Goal: Task Accomplishment & Management: Use online tool/utility

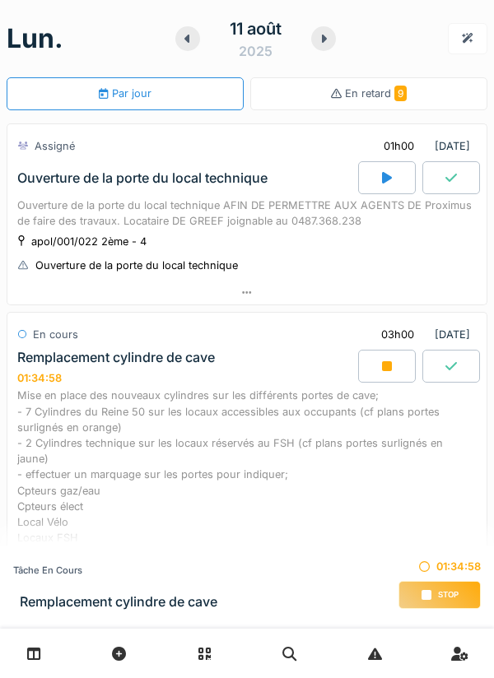
click at [252, 302] on div at bounding box center [246, 293] width 479 height 24
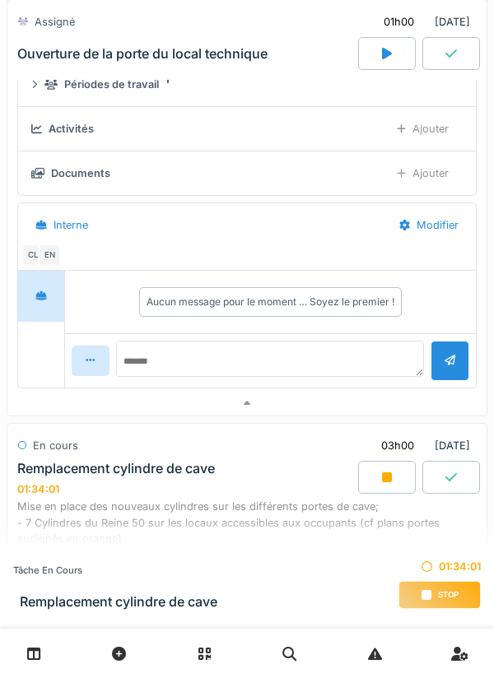
scroll to position [268, 0]
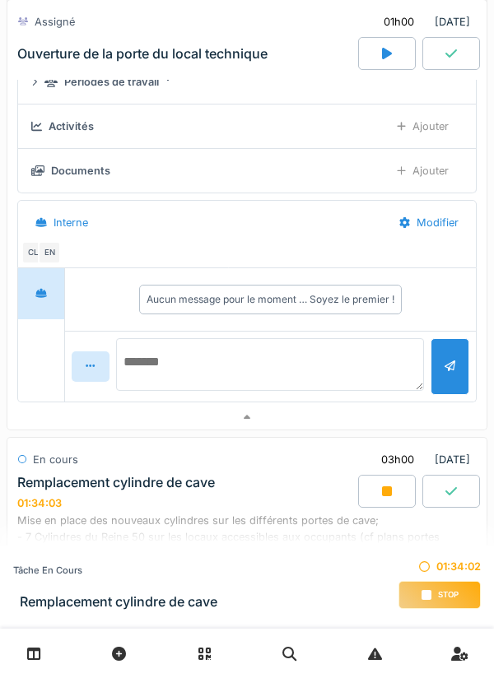
click at [192, 356] on textarea at bounding box center [270, 364] width 309 height 53
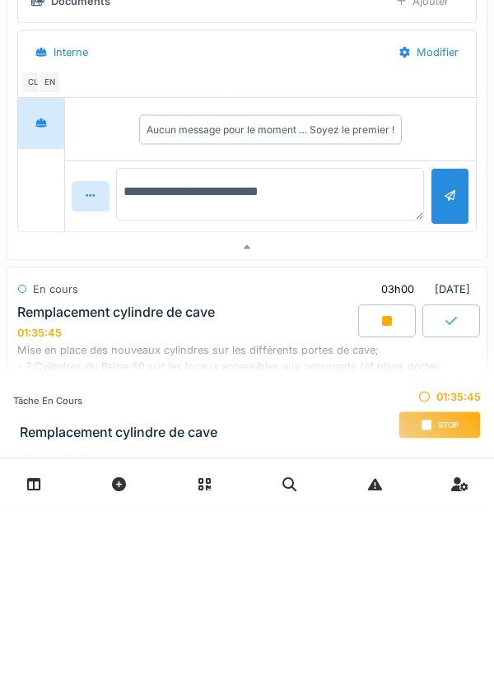
click at [333, 358] on textarea "**********" at bounding box center [270, 364] width 309 height 53
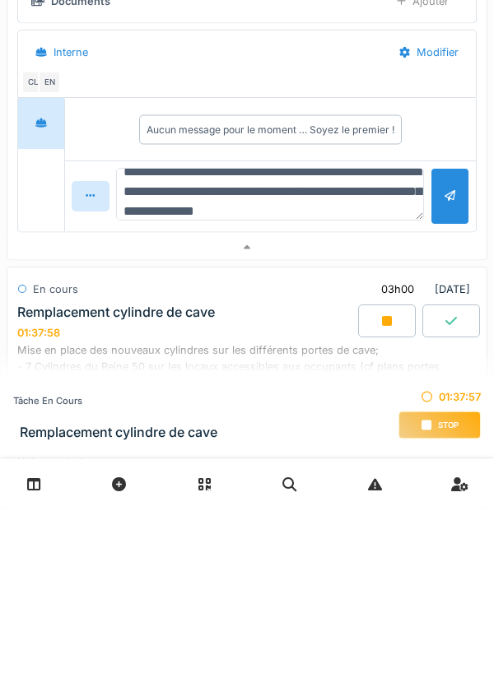
scroll to position [40, 0]
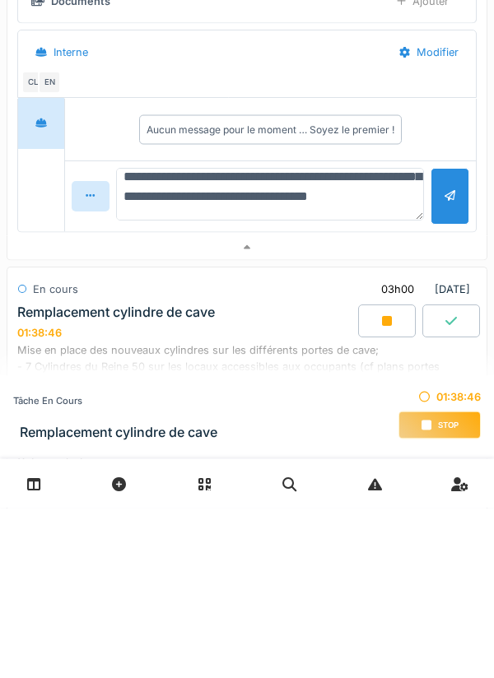
type textarea "**********"
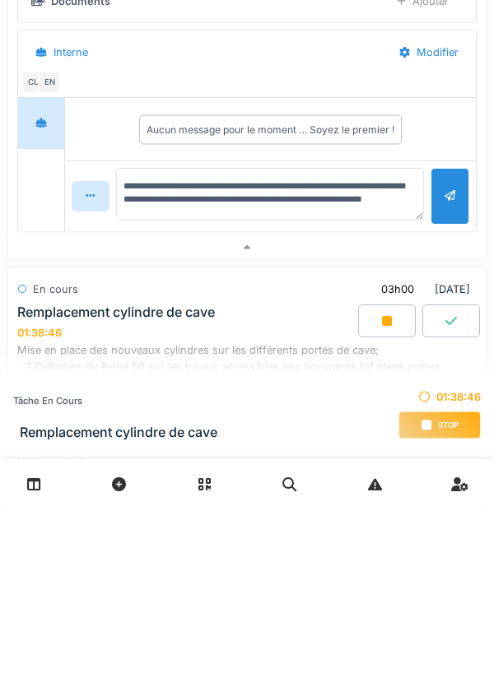
click at [449, 370] on div at bounding box center [450, 367] width 11 height 16
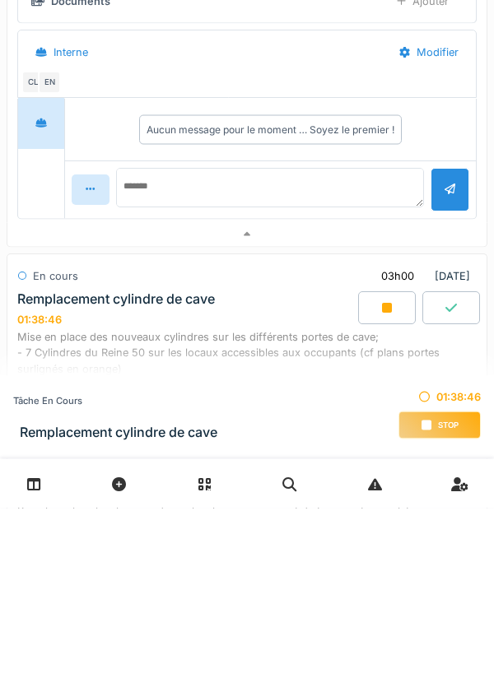
scroll to position [0, 0]
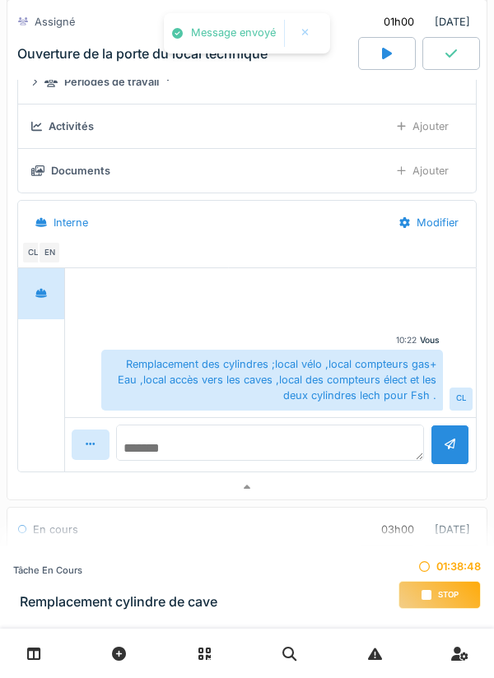
click at [203, 440] on textarea at bounding box center [270, 443] width 309 height 36
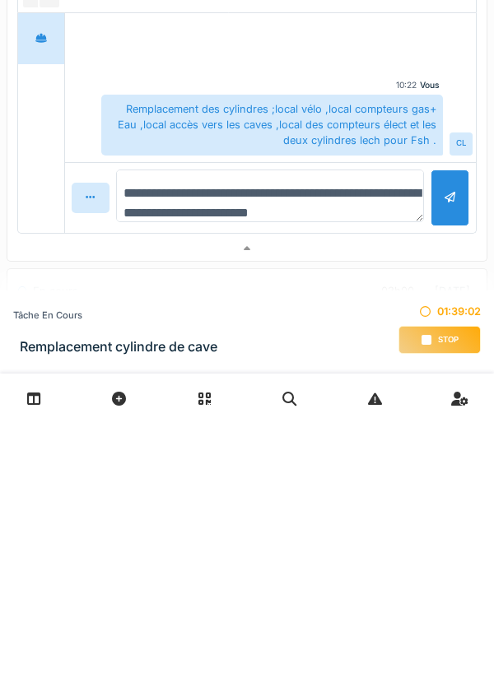
scroll to position [20, 0]
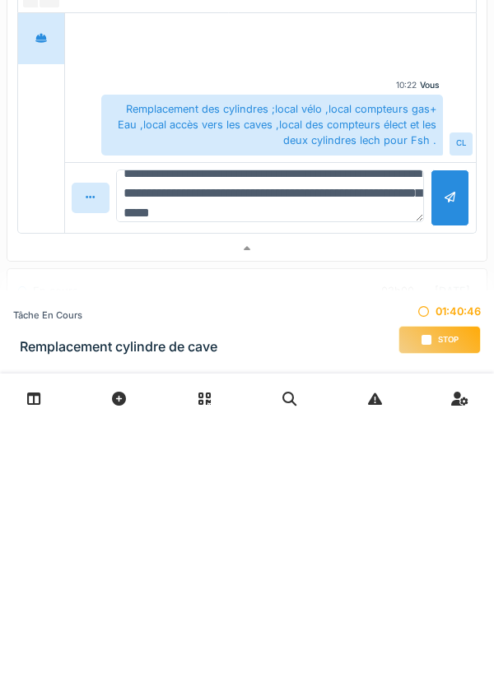
type textarea "**********"
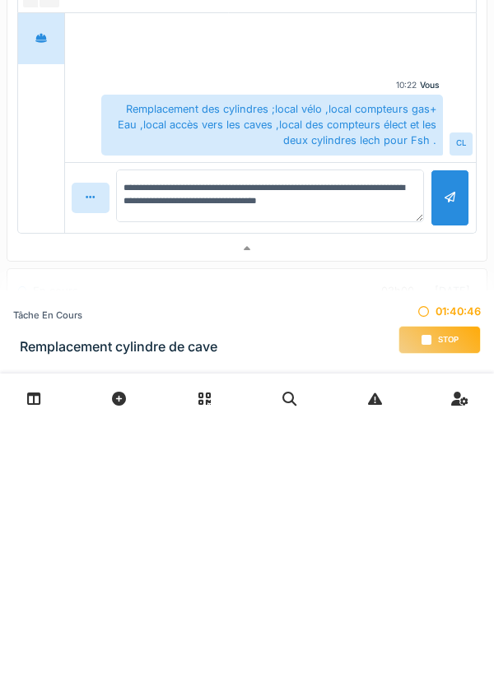
click at [445, 595] on span "Stop" at bounding box center [448, 596] width 21 height 12
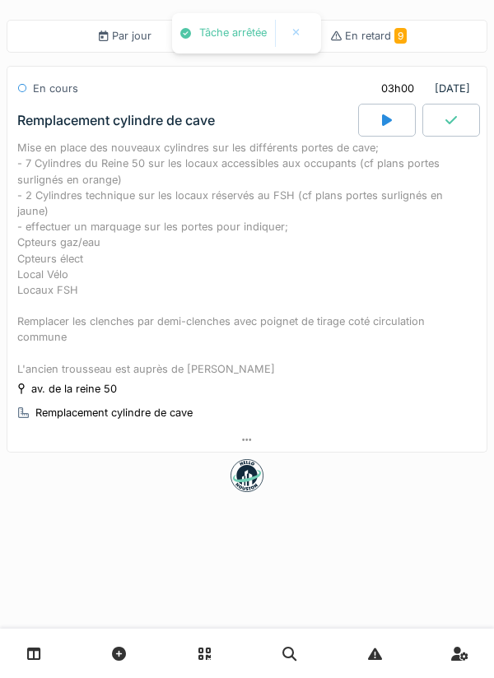
scroll to position [0, 0]
click at [374, 133] on div at bounding box center [387, 120] width 58 height 33
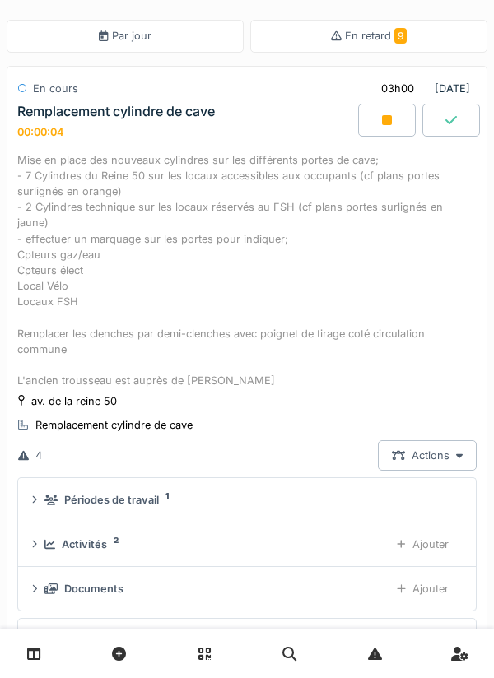
click at [382, 125] on icon at bounding box center [387, 120] width 10 height 13
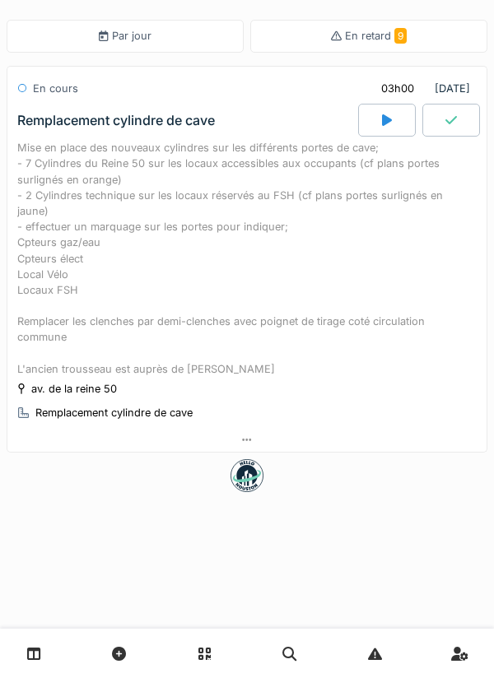
click at [250, 435] on icon at bounding box center [246, 440] width 9 height 11
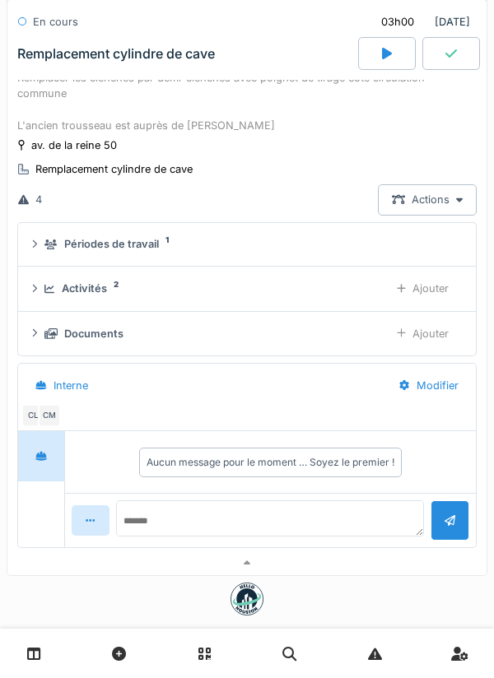
scroll to position [264, 0]
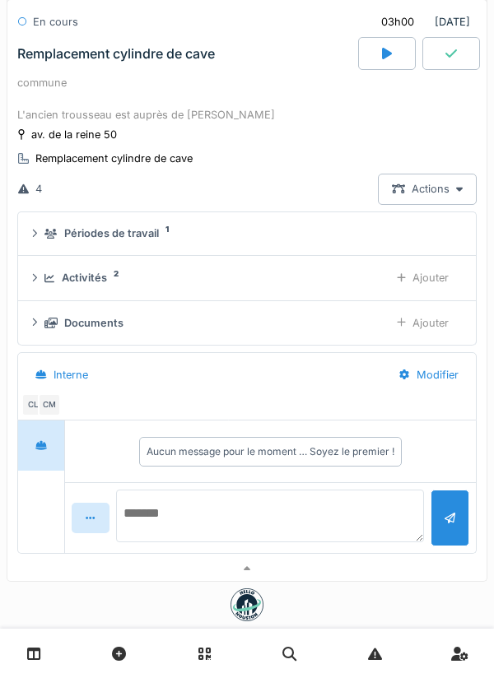
click at [198, 492] on textarea at bounding box center [270, 516] width 309 height 53
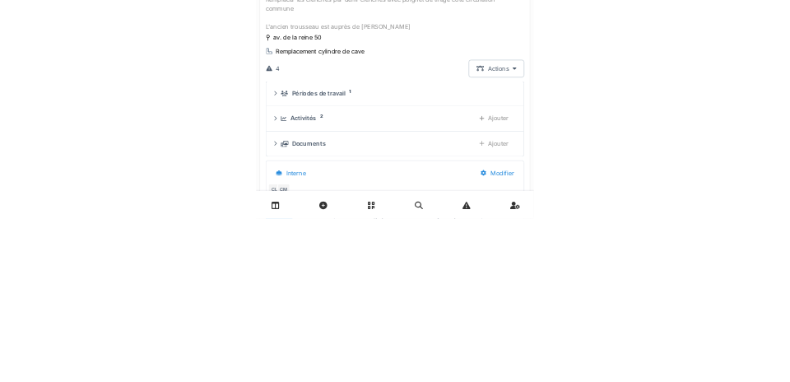
scroll to position [0, 0]
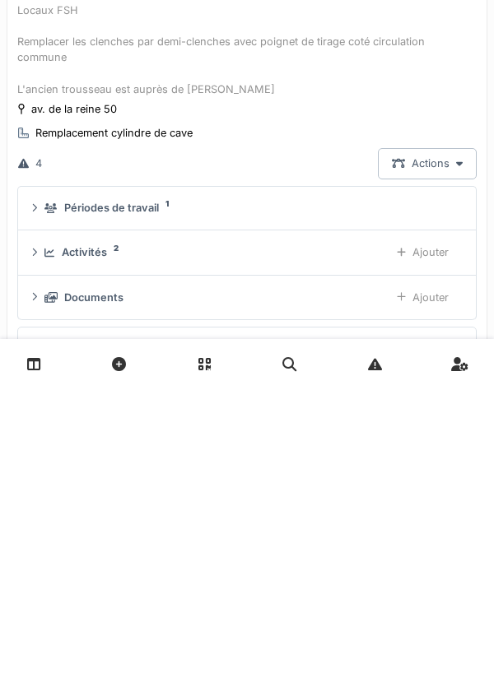
click at [156, 534] on div "Activités 2" at bounding box center [210, 542] width 332 height 16
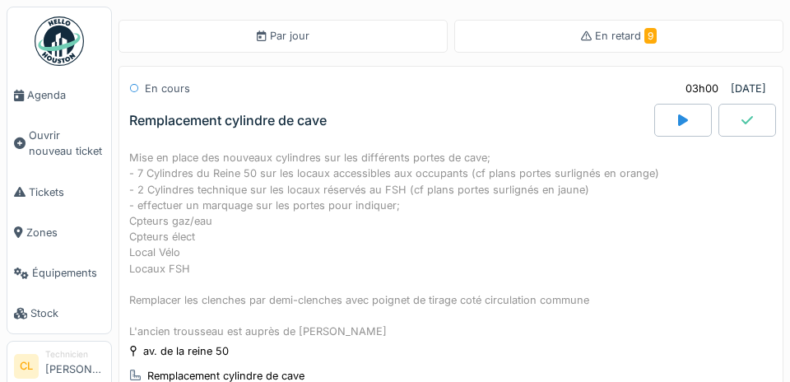
click at [66, 96] on span "Agenda" at bounding box center [65, 95] width 77 height 16
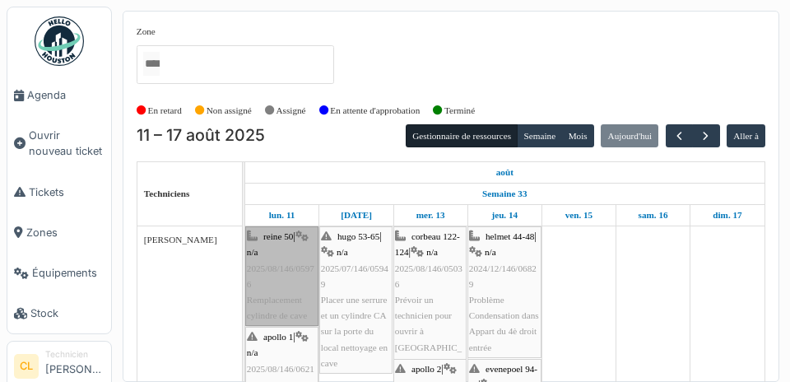
click at [277, 273] on link "reine 50 | n/a 2025/08/146/05976 Remplacement cylindre de cave" at bounding box center [281, 276] width 73 height 100
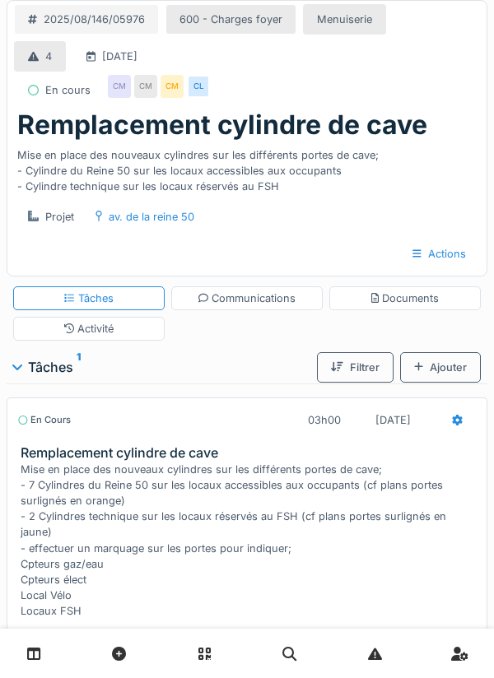
click at [242, 301] on div "Communications" at bounding box center [247, 299] width 98 height 16
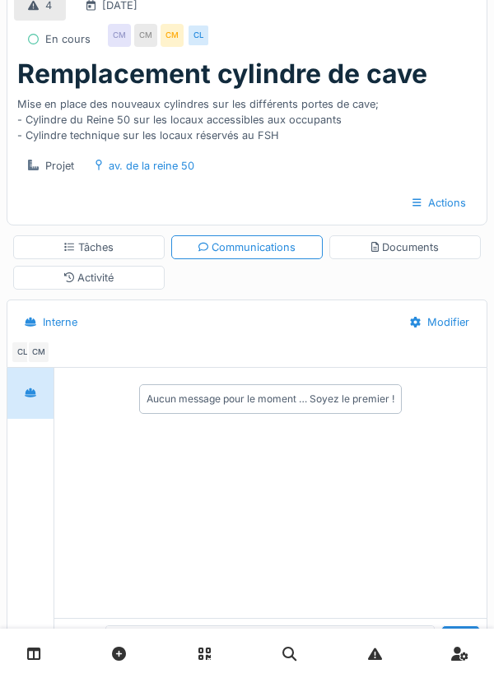
scroll to position [54, 0]
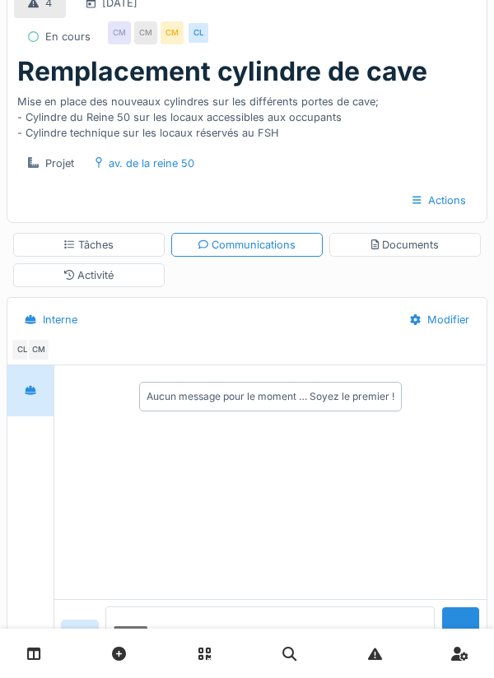
click at [170, 659] on textarea at bounding box center [270, 633] width 330 height 53
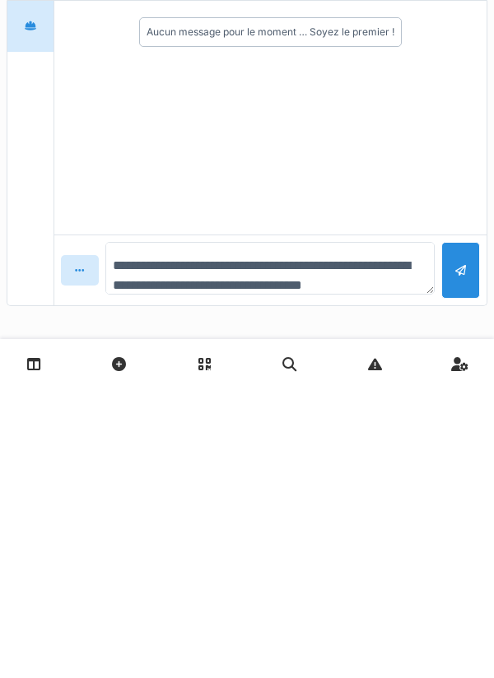
scroll to position [20, 0]
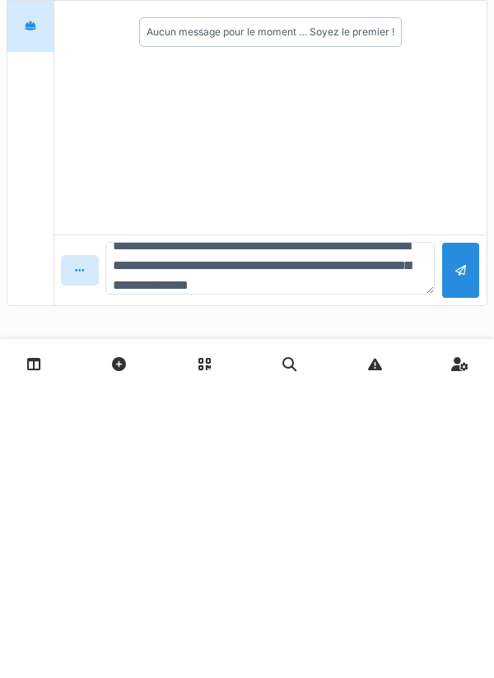
type textarea "**********"
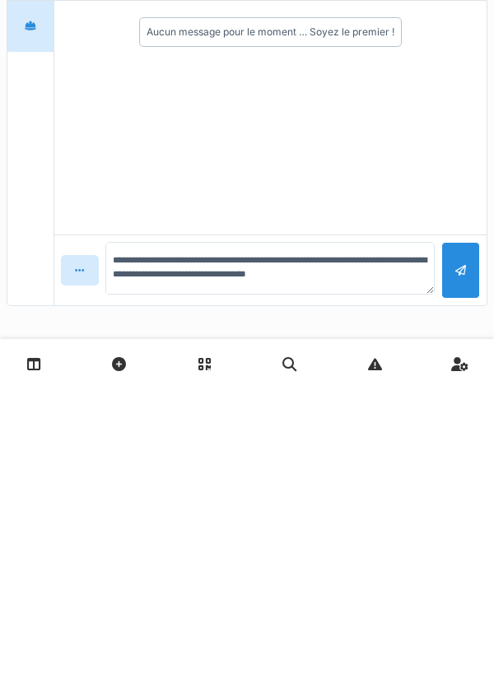
click at [465, 553] on div at bounding box center [460, 560] width 11 height 16
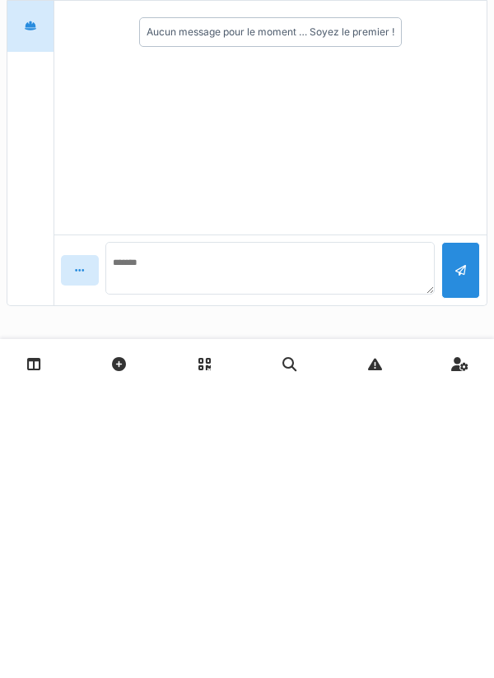
scroll to position [0, 0]
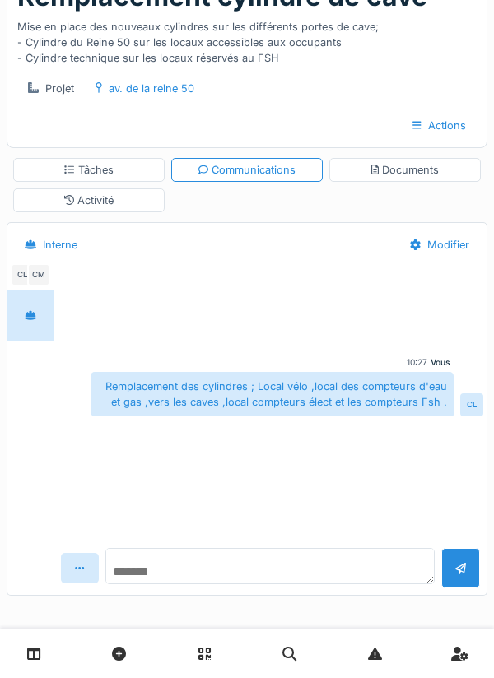
click at [207, 564] on textarea at bounding box center [270, 566] width 330 height 36
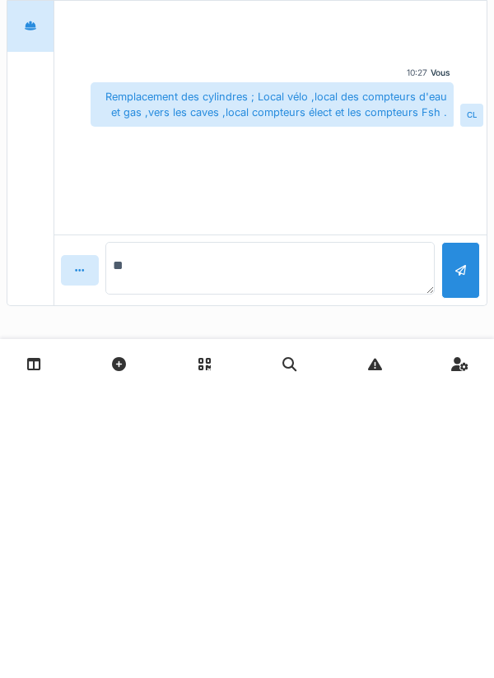
type textarea "*"
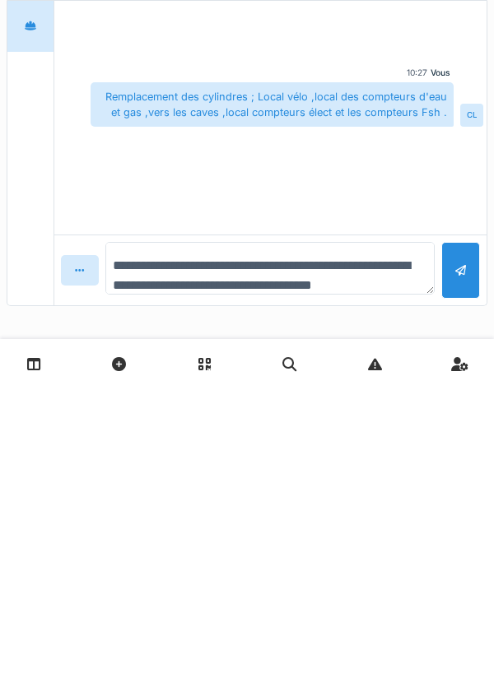
scroll to position [20, 0]
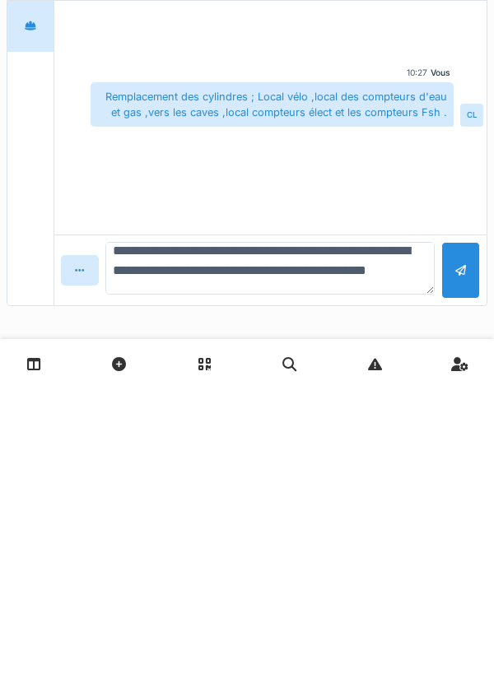
type textarea "**********"
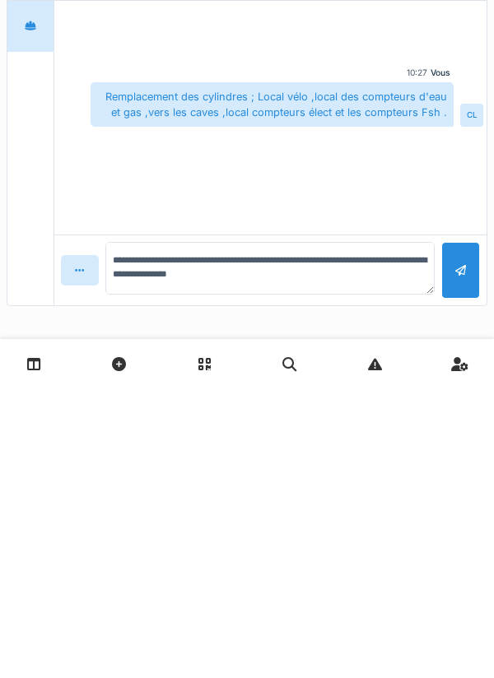
click at [451, 565] on div at bounding box center [460, 560] width 39 height 57
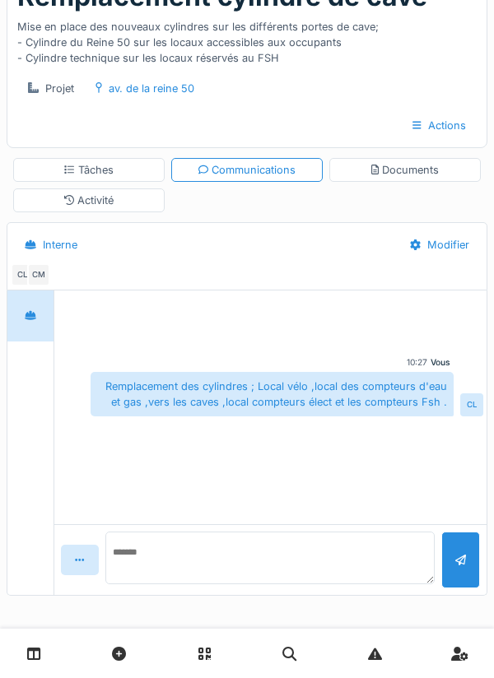
scroll to position [0, 0]
click at [195, 563] on textarea at bounding box center [270, 566] width 330 height 36
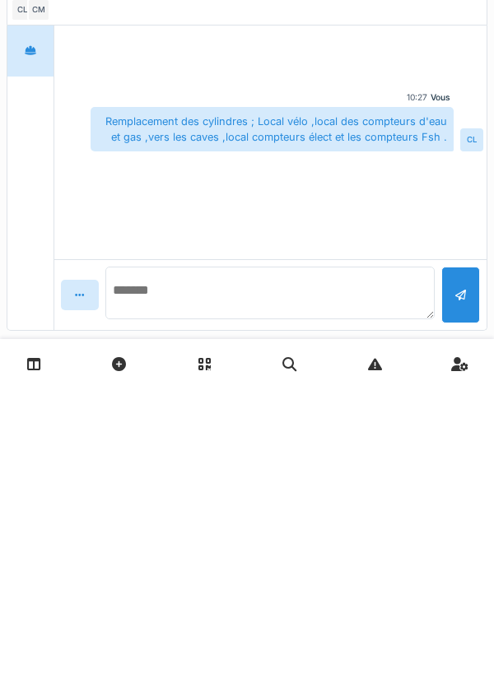
scroll to position [128, 0]
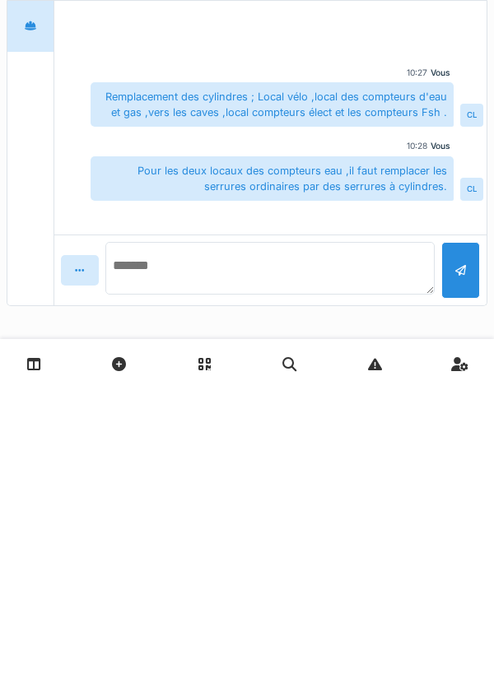
click at [207, 556] on textarea at bounding box center [270, 558] width 330 height 53
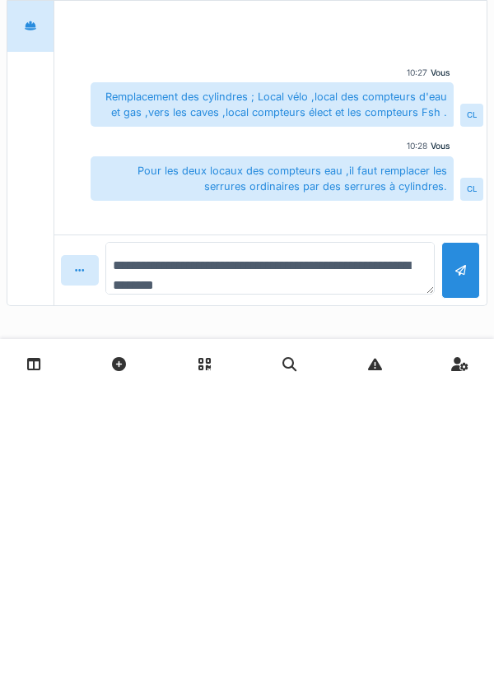
type textarea "**********"
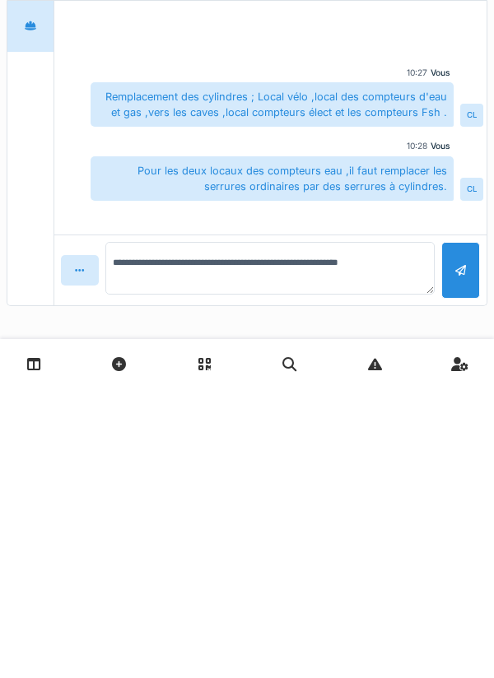
click at [462, 561] on div at bounding box center [460, 560] width 11 height 16
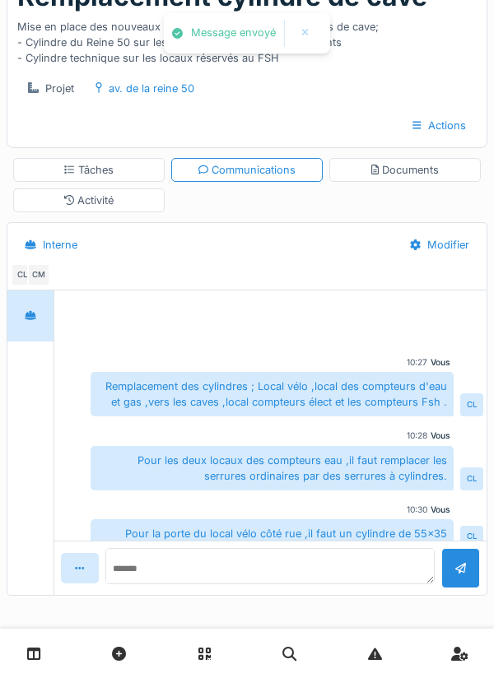
scroll to position [15, 0]
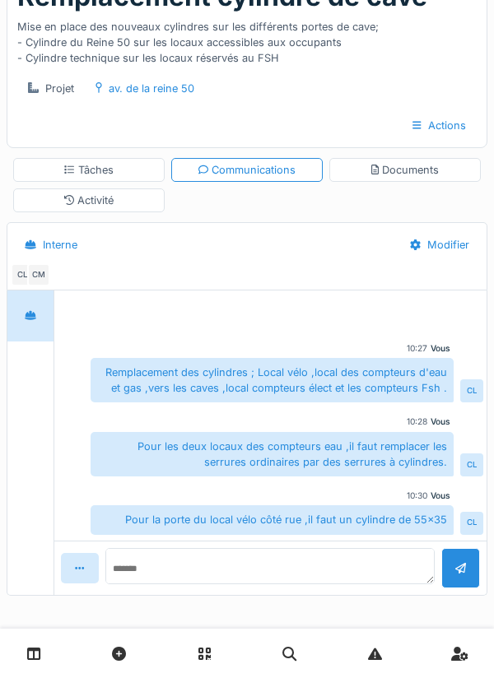
click at [398, 172] on div "Documents" at bounding box center [405, 170] width 68 height 16
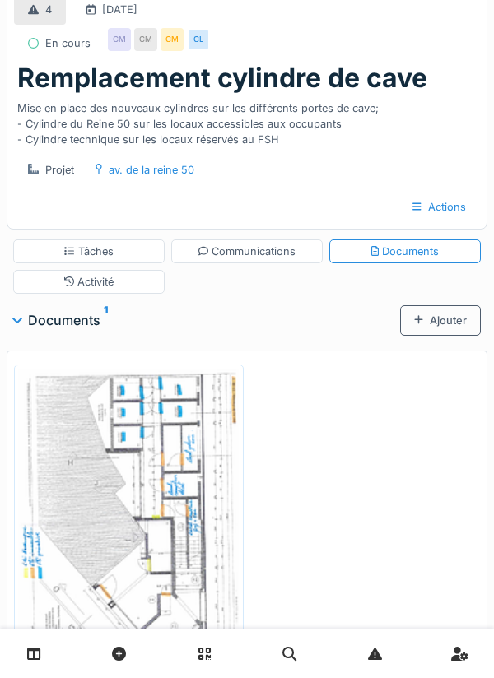
scroll to position [0, 0]
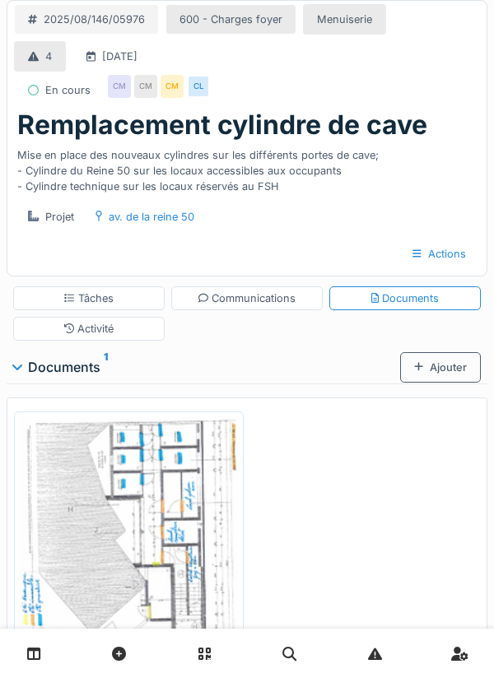
click at [442, 375] on div "Ajouter" at bounding box center [440, 367] width 81 height 30
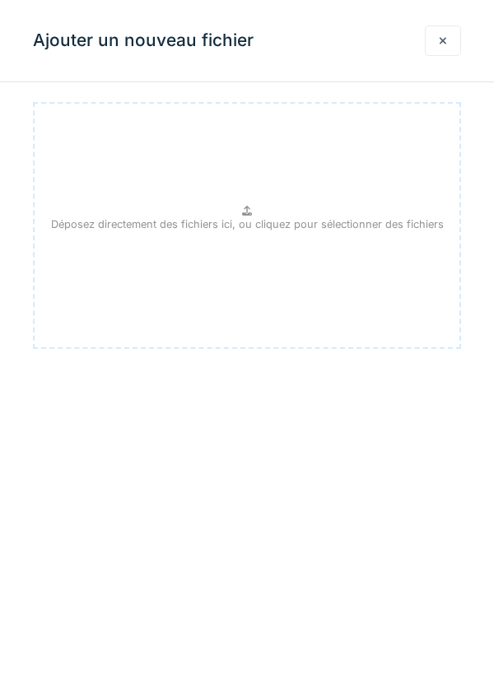
click at [256, 211] on div "Déposez directement des fichiers ici, ou cliquez pour sélectionner des fichiers" at bounding box center [247, 225] width 428 height 247
type input "**********"
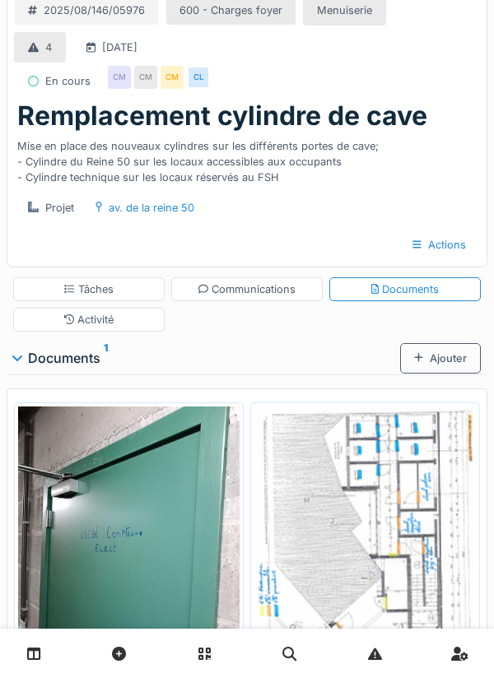
scroll to position [100, 0]
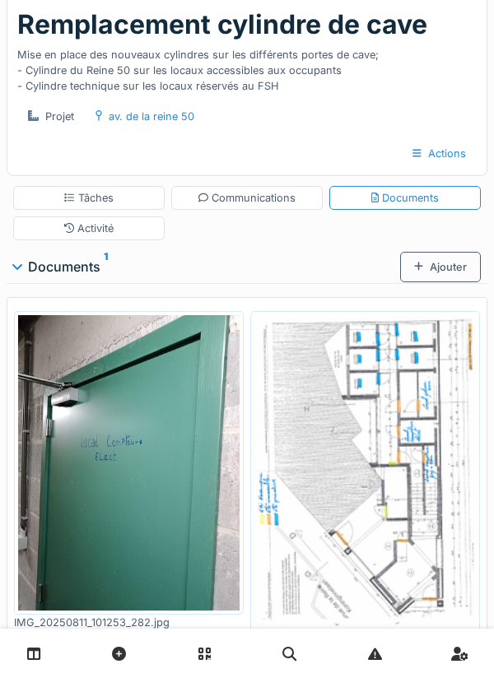
click at [439, 269] on div "Ajouter" at bounding box center [440, 267] width 81 height 30
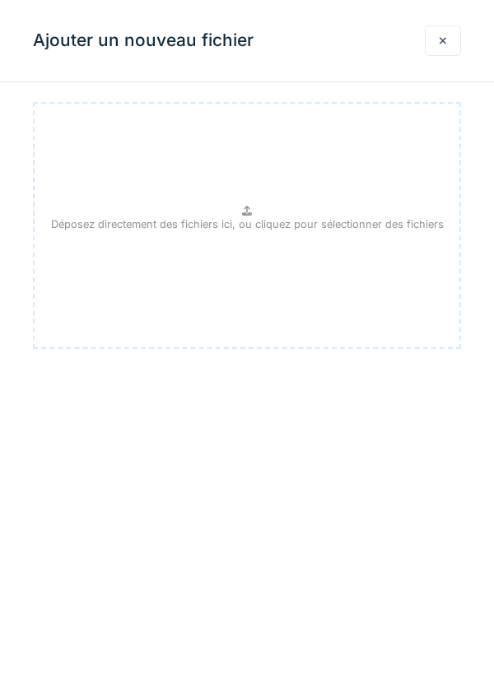
click at [444, 37] on div at bounding box center [443, 41] width 8 height 16
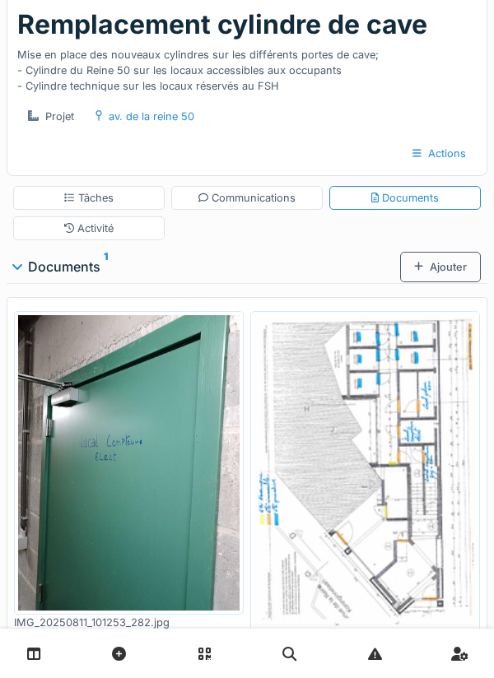
click at [88, 263] on div "Documents 1" at bounding box center [206, 267] width 387 height 20
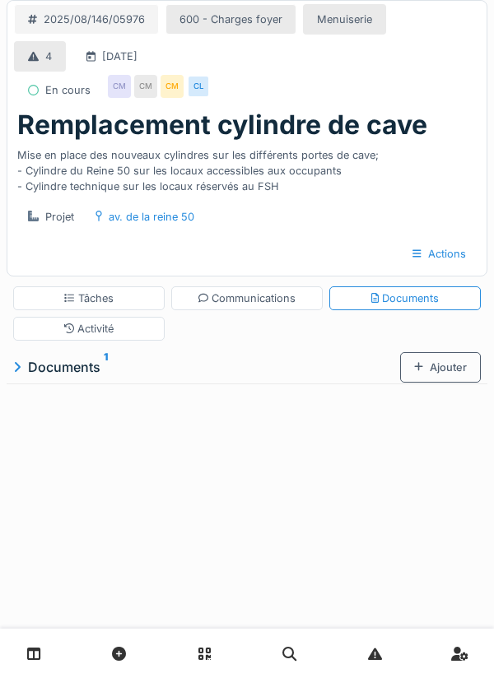
click at [441, 367] on div "Ajouter" at bounding box center [440, 367] width 81 height 30
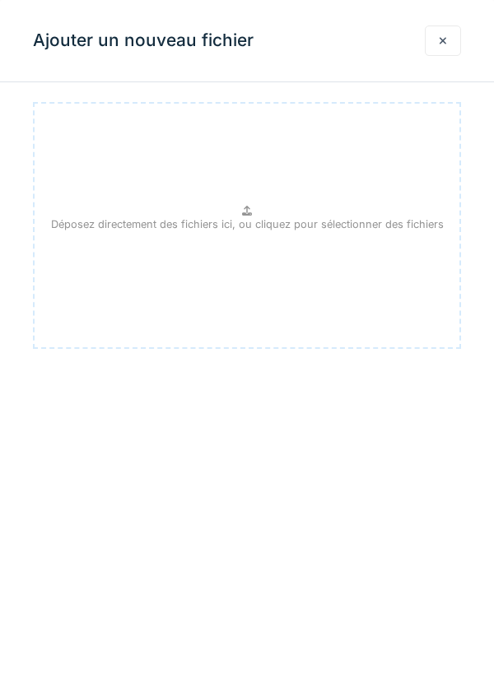
click at [443, 50] on div at bounding box center [443, 41] width 36 height 30
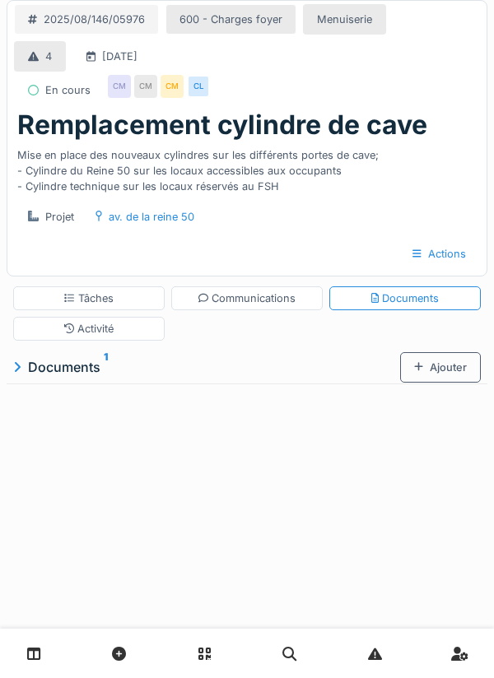
click at [412, 297] on div "Documents" at bounding box center [405, 299] width 68 height 16
click at [92, 366] on div "Documents 1" at bounding box center [206, 367] width 387 height 20
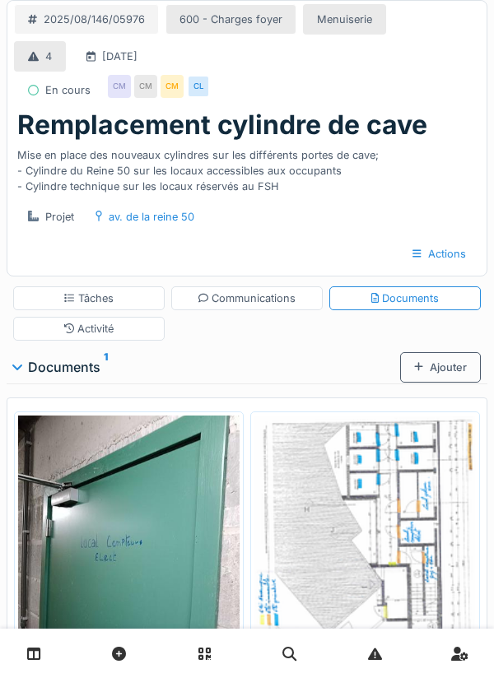
click at [442, 371] on div "Ajouter" at bounding box center [440, 367] width 81 height 30
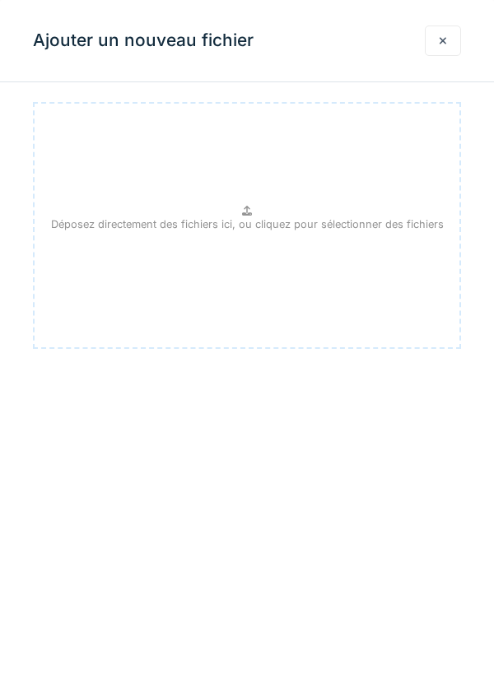
click at [255, 226] on p "Déposez directement des fichiers ici, ou cliquez pour sélectionner des fichiers" at bounding box center [247, 225] width 393 height 16
type input "**********"
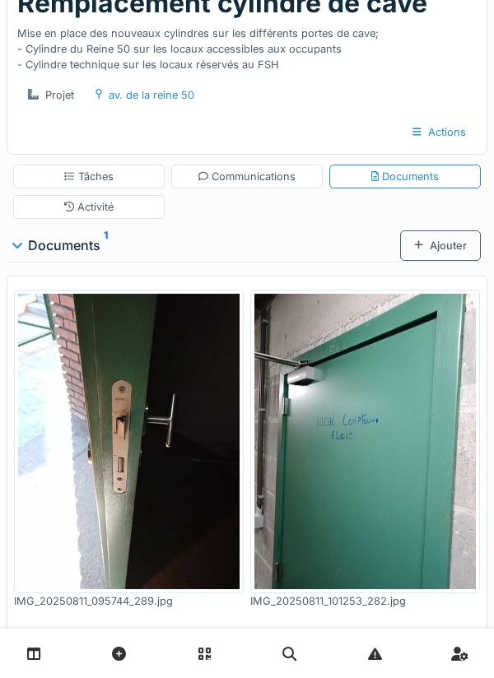
scroll to position [121, 0]
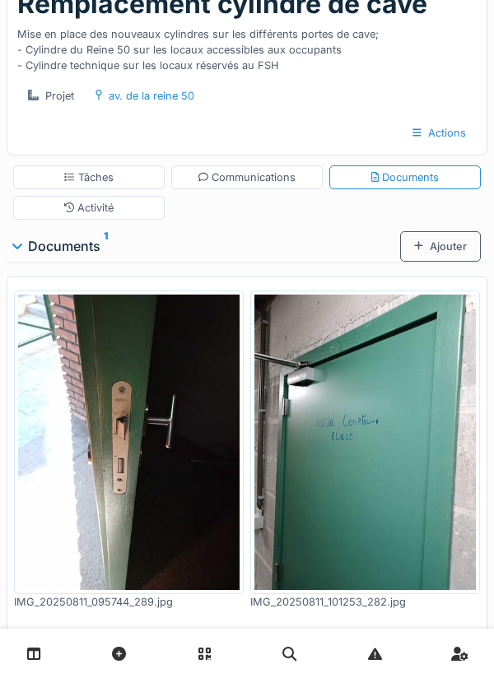
click at [436, 250] on div "Ajouter" at bounding box center [440, 246] width 81 height 30
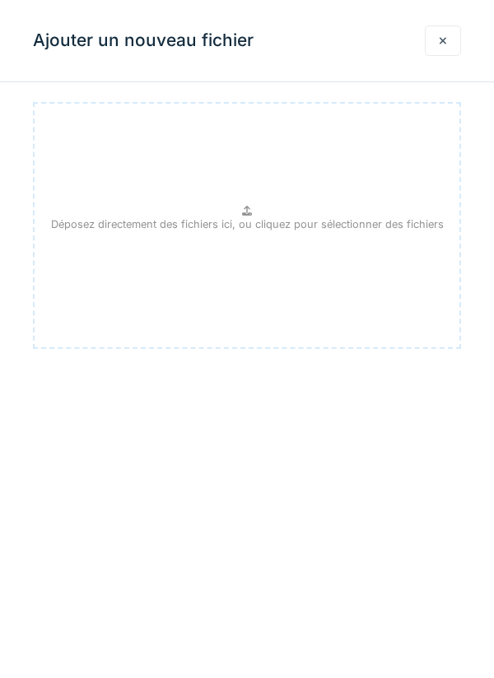
click at [262, 223] on p "Déposez directement des fichiers ici, ou cliquez pour sélectionner des fichiers" at bounding box center [247, 225] width 393 height 16
type input "**********"
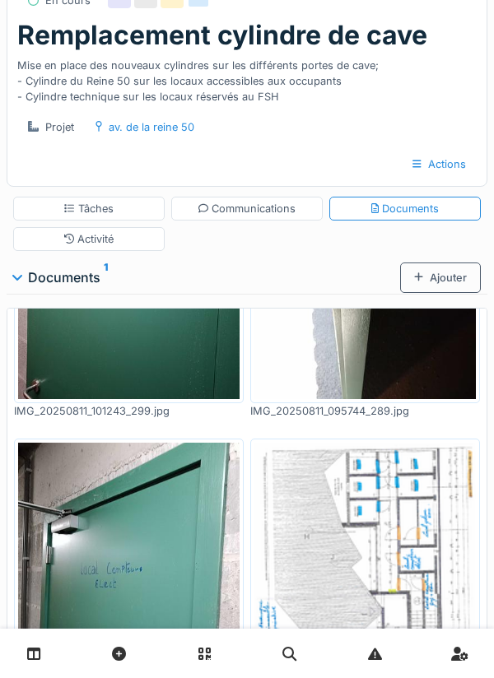
scroll to position [0, 0]
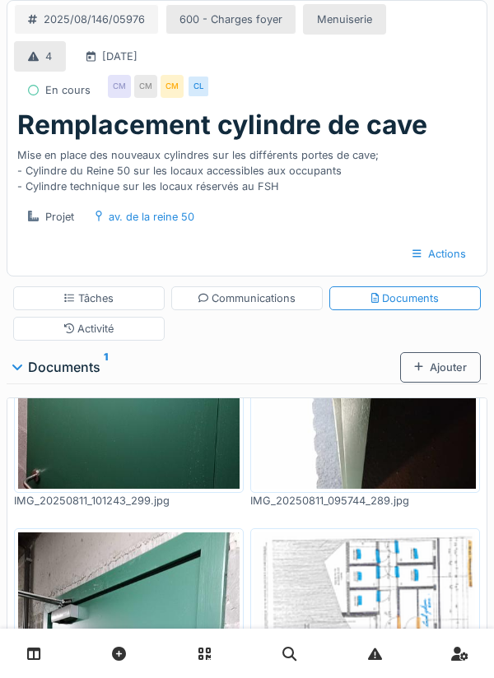
click at [438, 375] on div "Ajouter" at bounding box center [440, 367] width 81 height 30
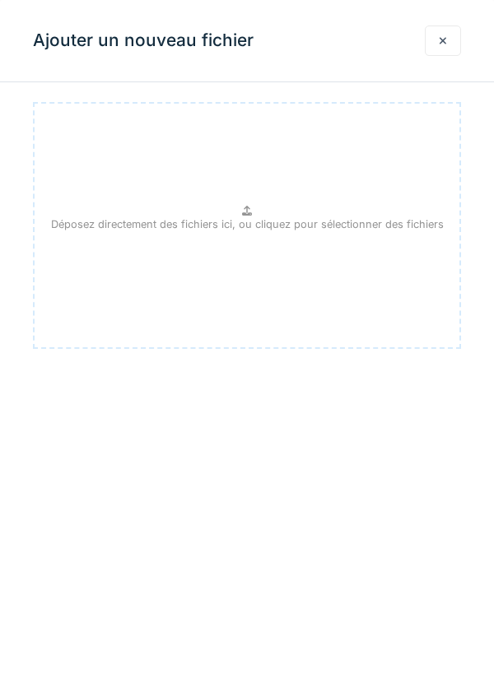
click at [243, 221] on p "Déposez directement des fichiers ici, ou cliquez pour sélectionner des fichiers" at bounding box center [247, 225] width 393 height 16
type input "**********"
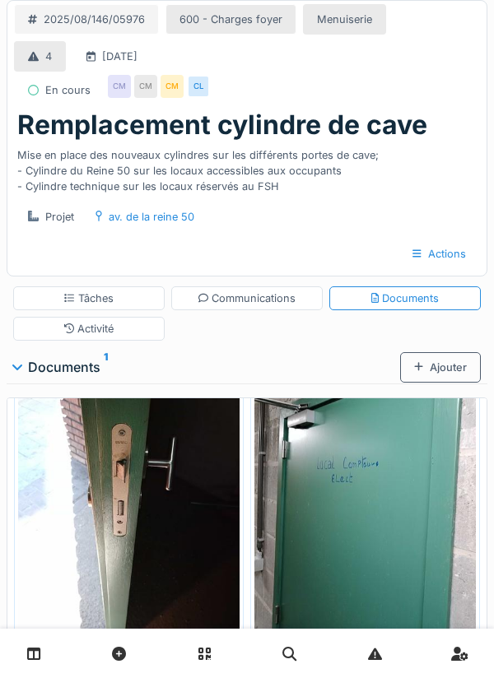
scroll to position [416, 0]
click at [436, 374] on div "Ajouter" at bounding box center [440, 367] width 81 height 30
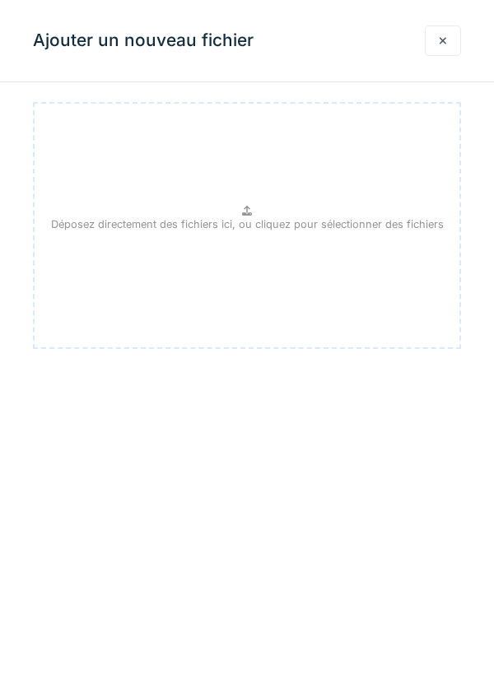
click at [260, 214] on div "Déposez directement des fichiers ici, ou cliquez pour sélectionner des fichiers" at bounding box center [247, 225] width 428 height 247
type input "**********"
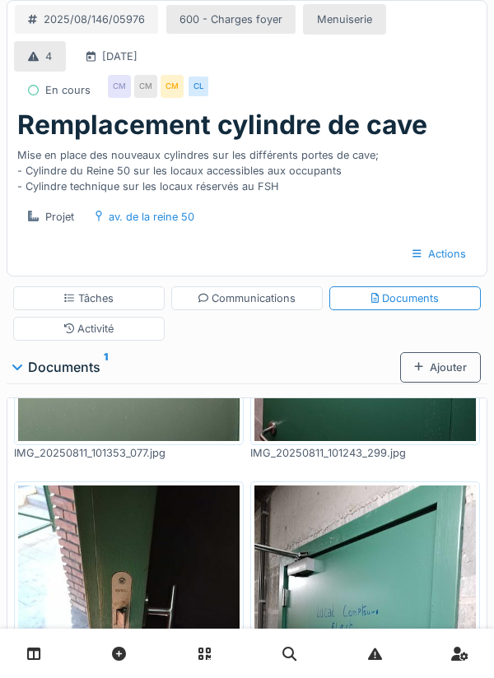
scroll to position [0, 0]
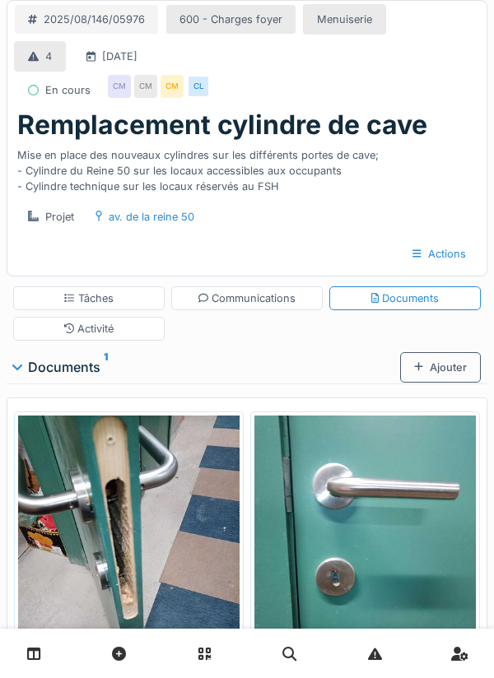
click at [442, 375] on div "Ajouter" at bounding box center [440, 367] width 81 height 30
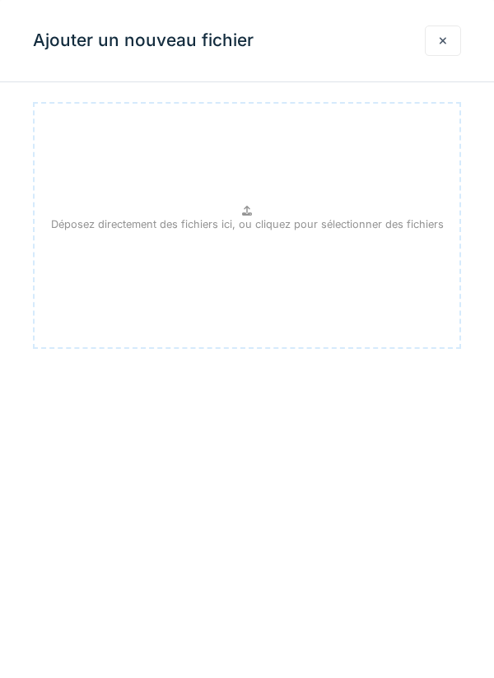
click at [251, 220] on p "Déposez directement des fichiers ici, ou cliquez pour sélectionner des fichiers" at bounding box center [247, 225] width 393 height 16
type input "**********"
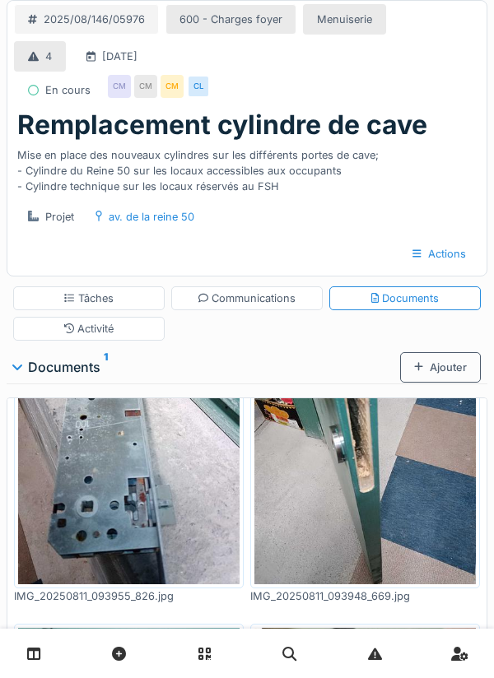
scroll to position [148, 0]
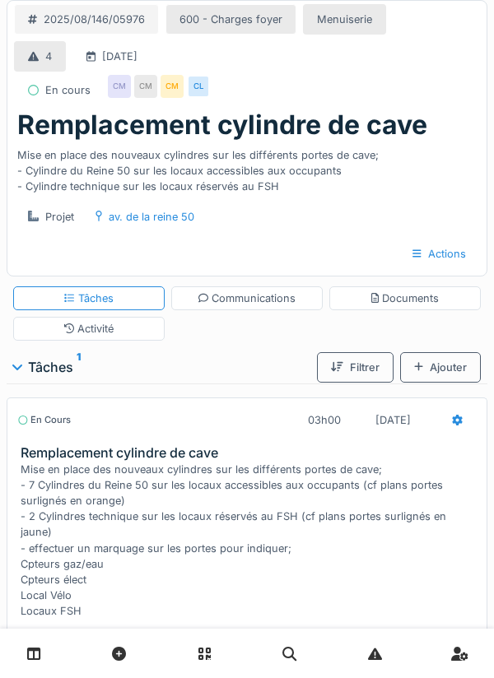
click at [412, 303] on div "Documents" at bounding box center [405, 299] width 68 height 16
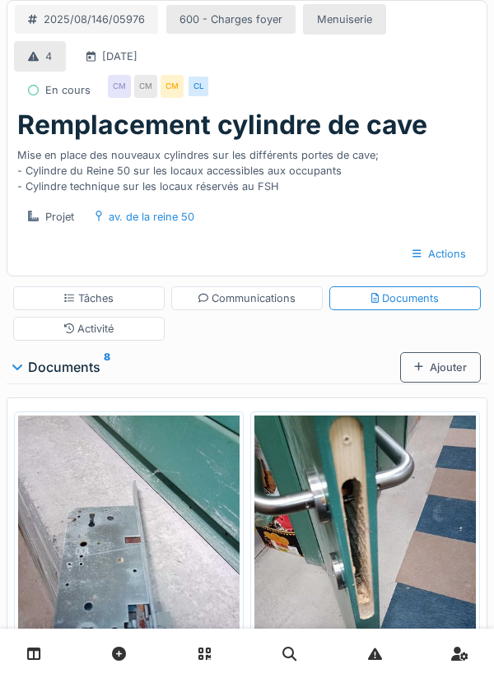
click at [440, 374] on div "Ajouter" at bounding box center [440, 367] width 81 height 30
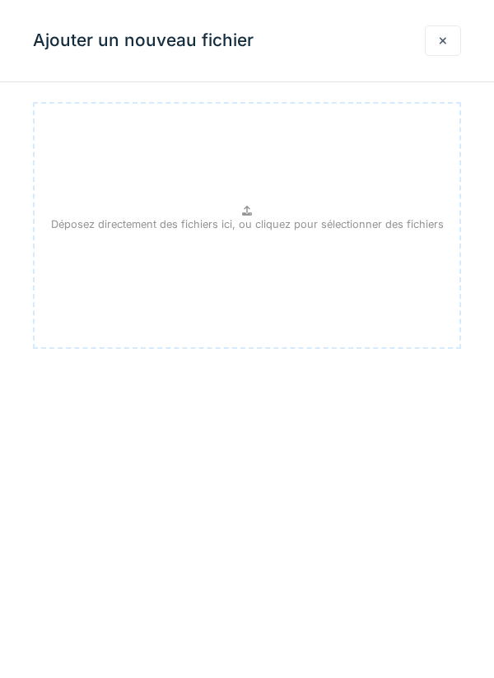
click at [254, 226] on p "Déposez directement des fichiers ici, ou cliquez pour sélectionner des fichiers" at bounding box center [247, 225] width 393 height 16
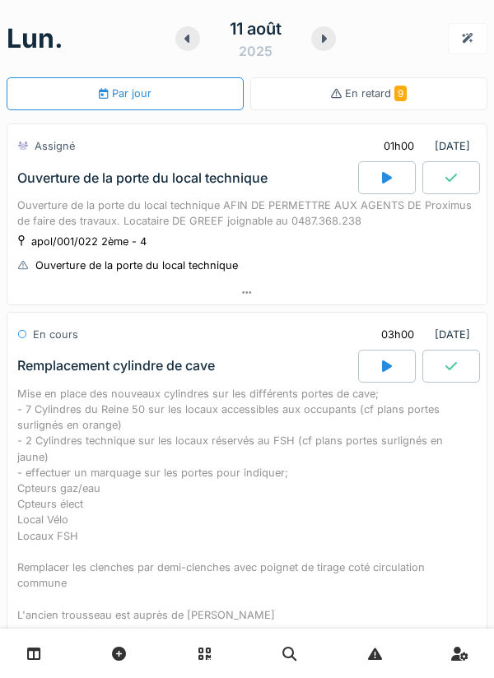
click at [244, 293] on icon at bounding box center [247, 292] width 9 height 2
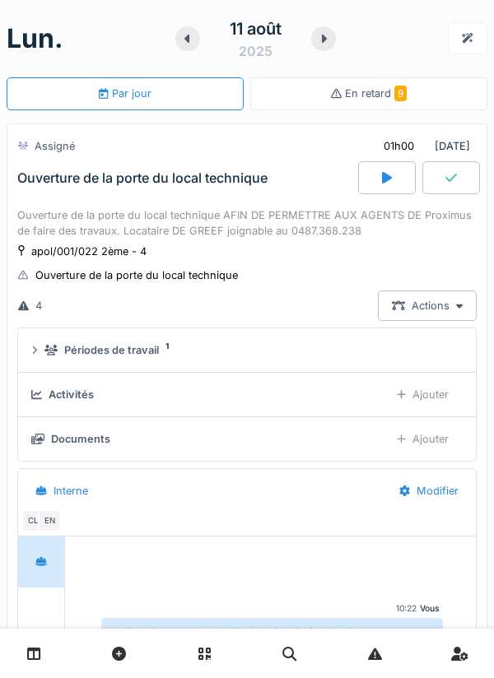
scroll to position [58, 0]
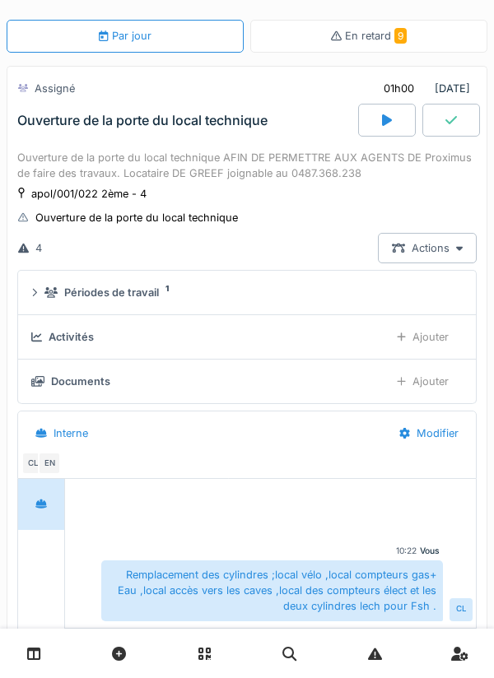
click at [419, 343] on div "Ajouter" at bounding box center [423, 337] width 80 height 30
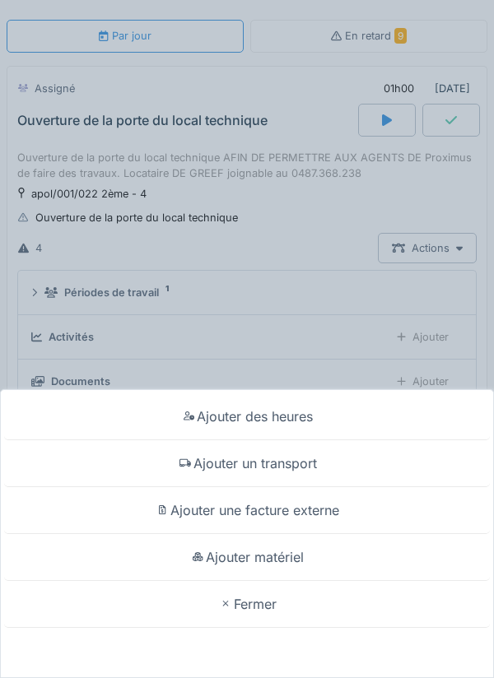
click at [297, 468] on div "Ajouter un transport" at bounding box center [247, 463] width 486 height 47
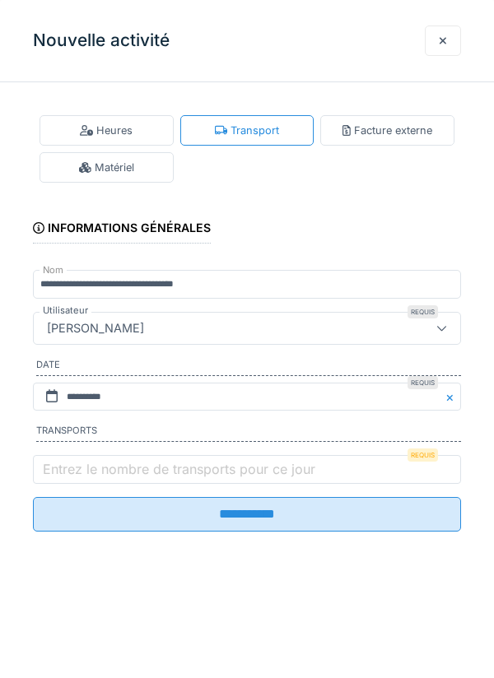
click at [145, 479] on label "Entrez le nombre de transports pour ce jour" at bounding box center [179, 469] width 279 height 20
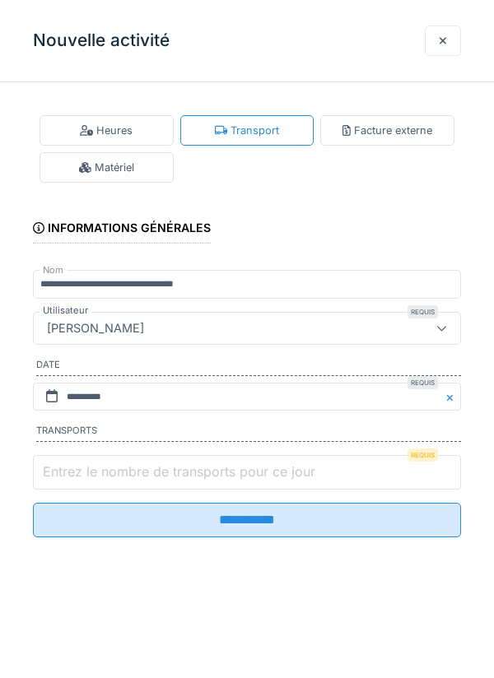
click at [145, 482] on input "Entrez le nombre de transports pour ce jour" at bounding box center [247, 472] width 428 height 35
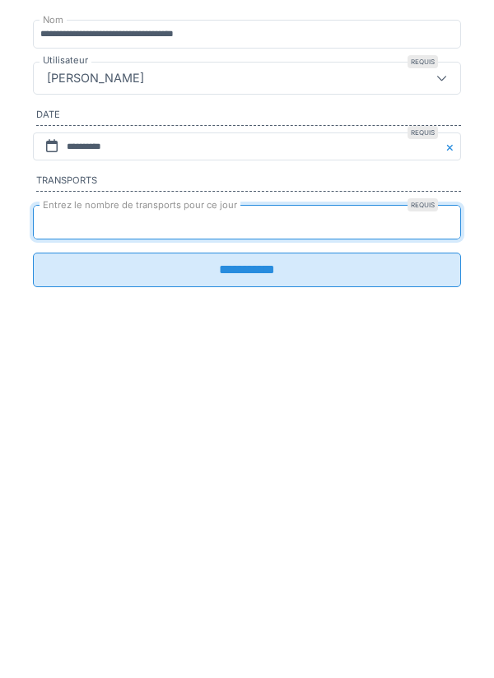
type input "*"
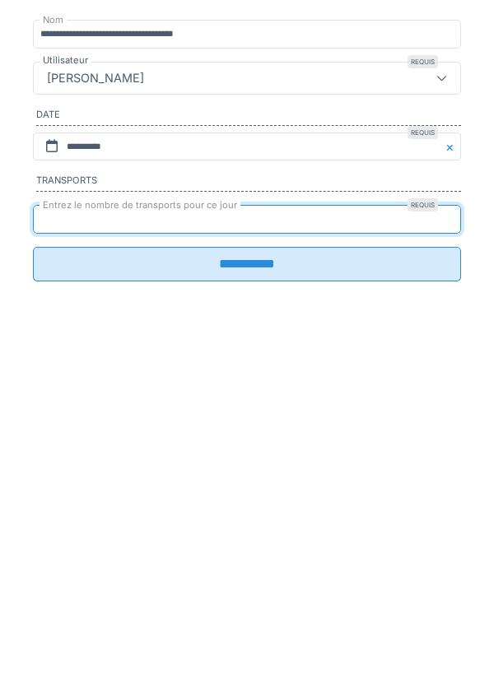
click at [254, 530] on input "**********" at bounding box center [247, 514] width 428 height 35
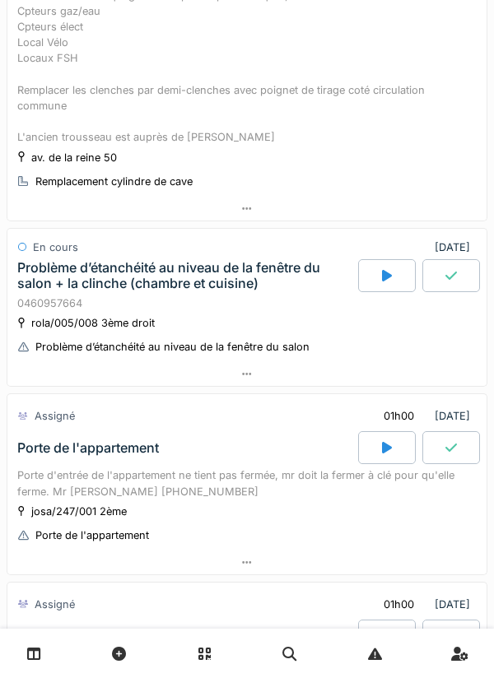
scroll to position [948, 0]
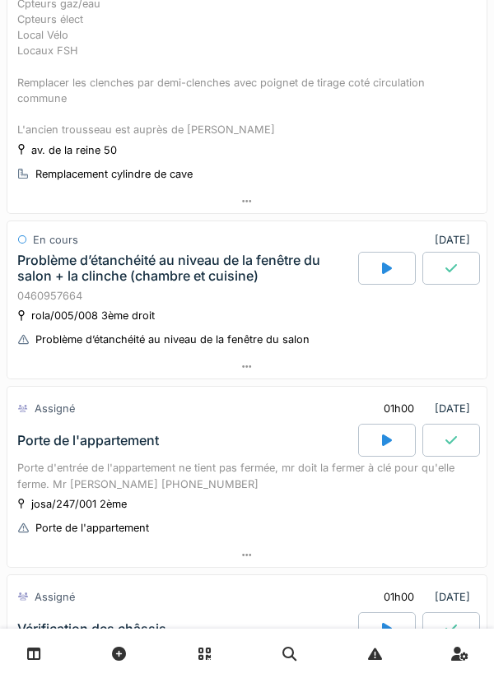
click at [251, 191] on div at bounding box center [246, 201] width 479 height 24
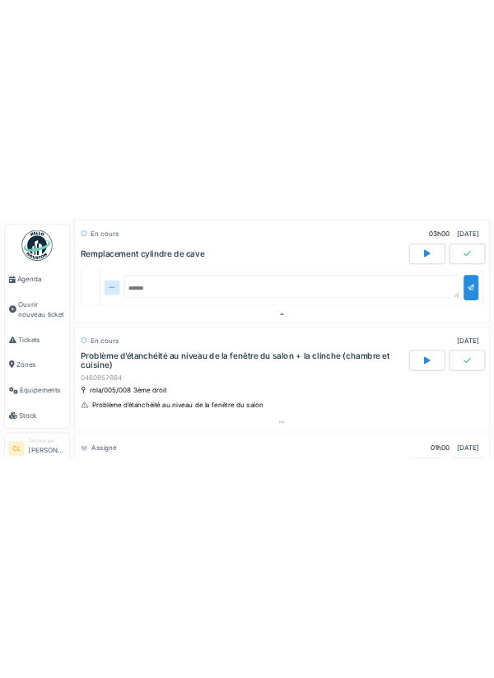
scroll to position [1425, 0]
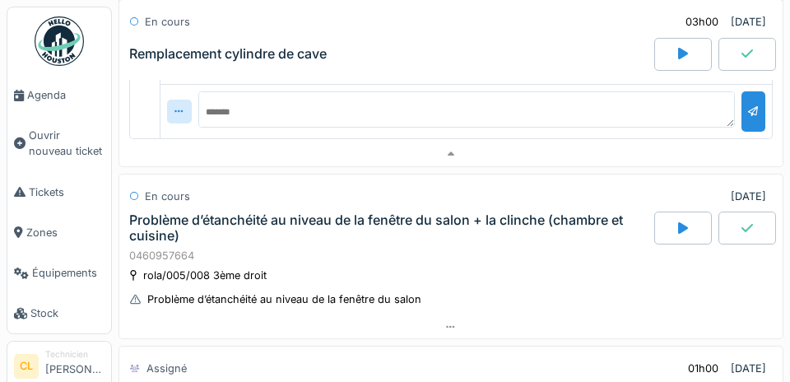
click at [55, 100] on span "Agenda" at bounding box center [65, 95] width 77 height 16
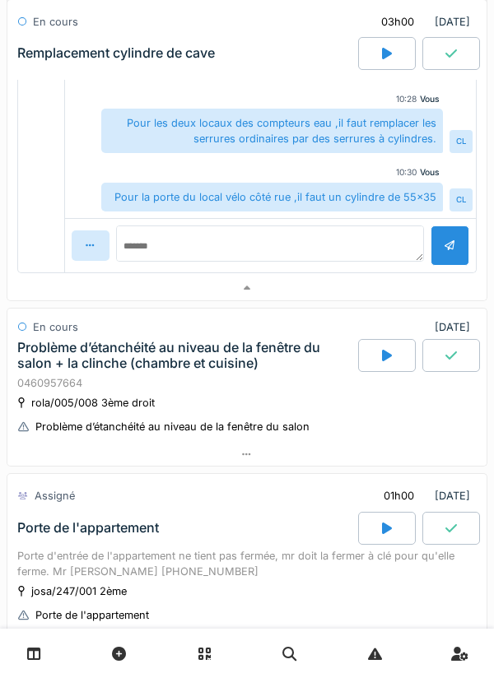
scroll to position [1460, 0]
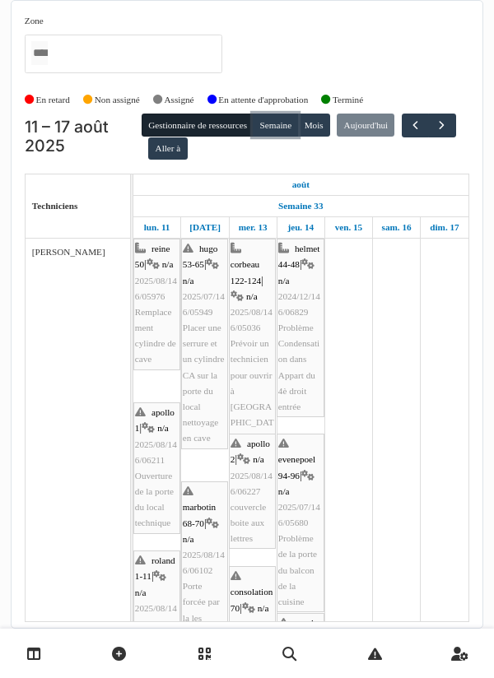
click at [286, 129] on button "Semaine" at bounding box center [275, 125] width 45 height 23
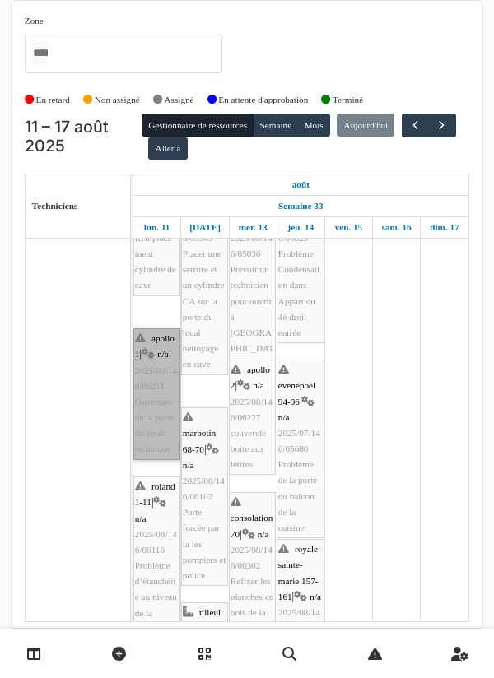
click at [156, 393] on link "apollo 1 | n/a 2025/08/146/06211 Ouverture de la porte du local technique" at bounding box center [156, 395] width 47 height 132
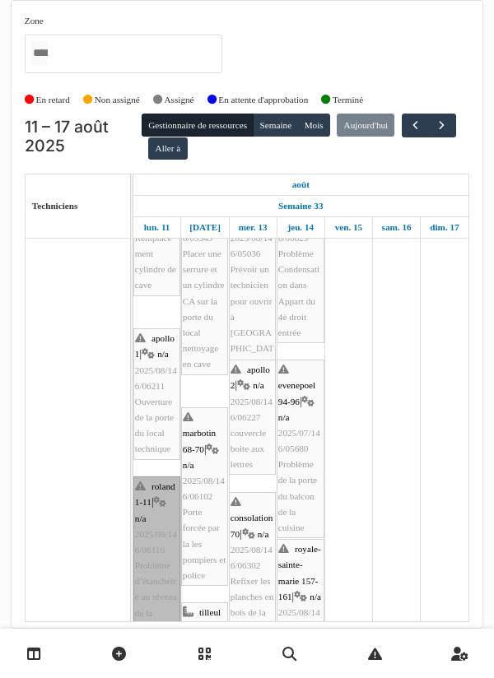
click at [155, 524] on link "roland 1-11 | n/a 2025/08/146/06116 Problème d’étanchéité au niveau de la fenêt…" at bounding box center [156, 590] width 47 height 226
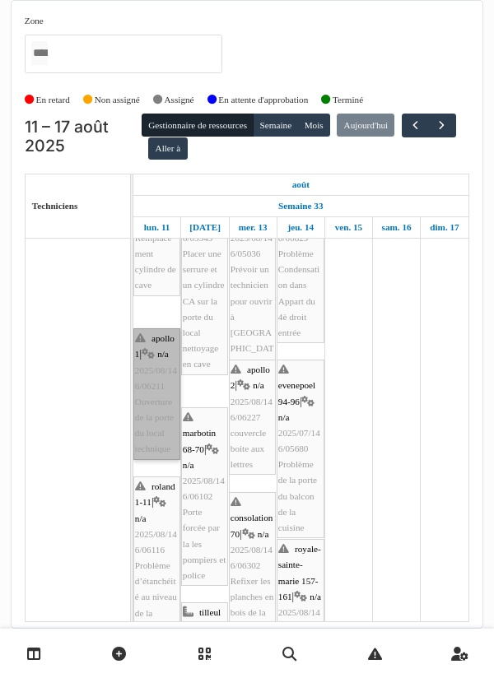
click at [155, 377] on link "apollo 1 | n/a 2025/08/146/06211 Ouverture de la porte du local technique" at bounding box center [156, 395] width 47 height 132
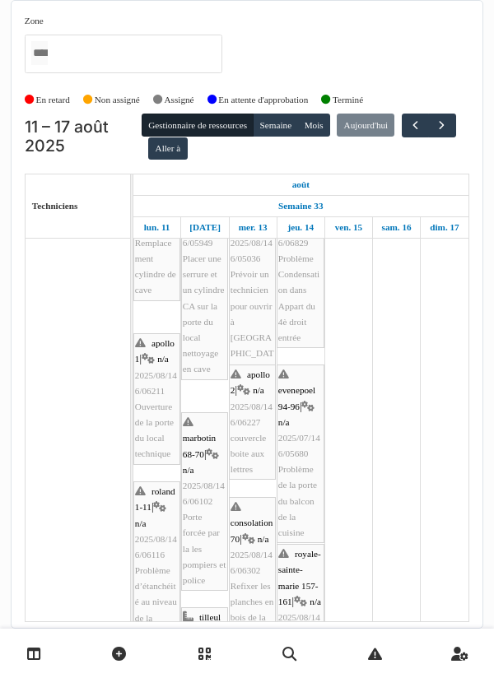
scroll to position [69, 0]
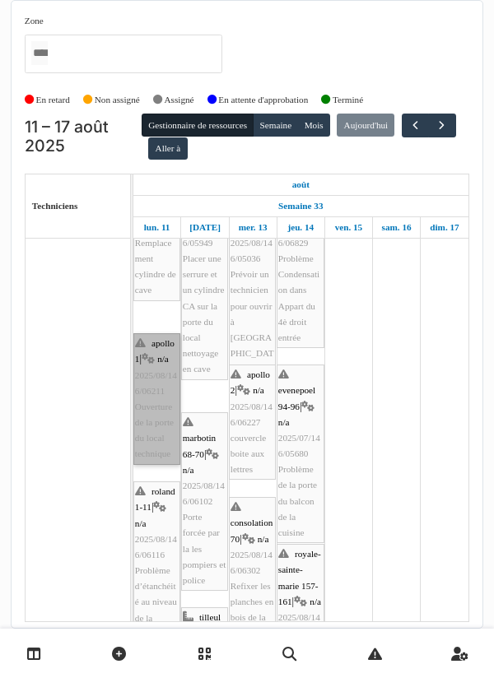
click at [159, 380] on link "apollo 1 | n/a 2025/08/146/06211 Ouverture de la porte du local technique" at bounding box center [156, 399] width 47 height 132
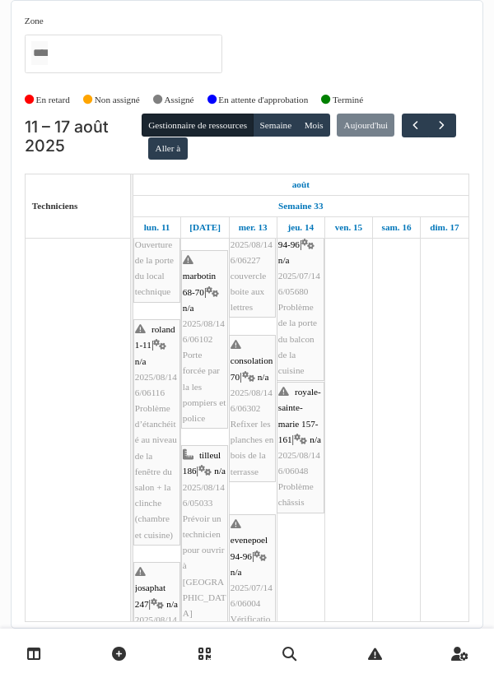
scroll to position [231, 0]
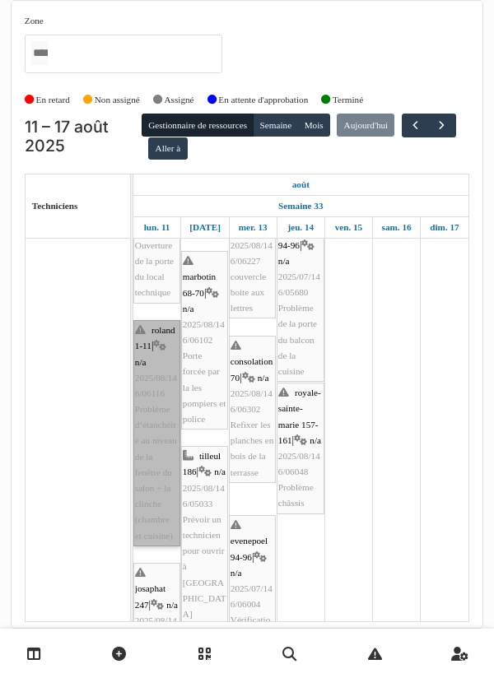
click at [164, 430] on link "roland 1-11 | n/a 2025/08/146/06116 Problème d’étanchéité au niveau de la fenêt…" at bounding box center [156, 433] width 47 height 226
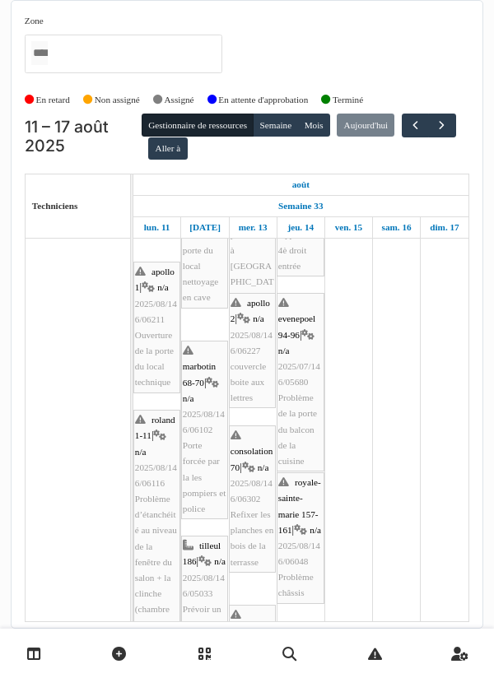
scroll to position [141, 0]
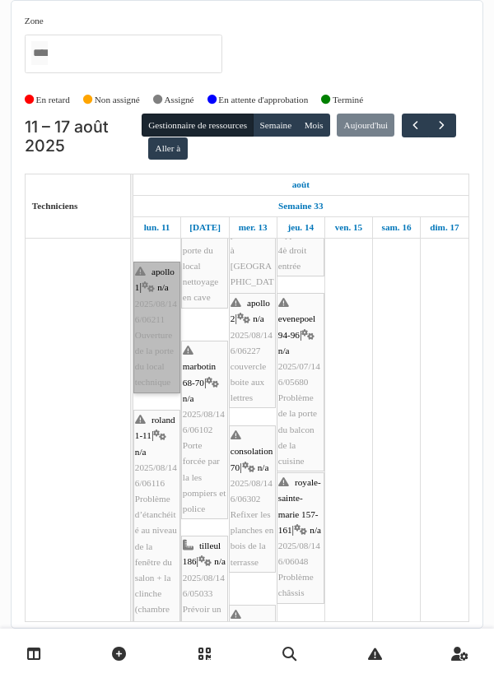
click at [158, 319] on link "apollo 1 | n/a 2025/08/146/06211 Ouverture de la porte du local technique" at bounding box center [156, 328] width 47 height 132
click at [153, 315] on link "apollo 1 | n/a 2025/08/146/06211 Ouverture de la porte du local technique" at bounding box center [156, 328] width 47 height 132
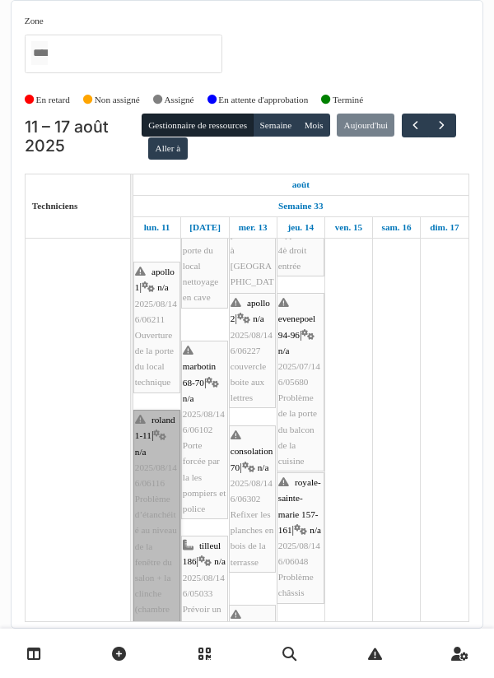
click at [151, 466] on link "roland 1-11 | n/a 2025/08/146/06116 Problème d’étanchéité au niveau de la fenêt…" at bounding box center [156, 523] width 47 height 226
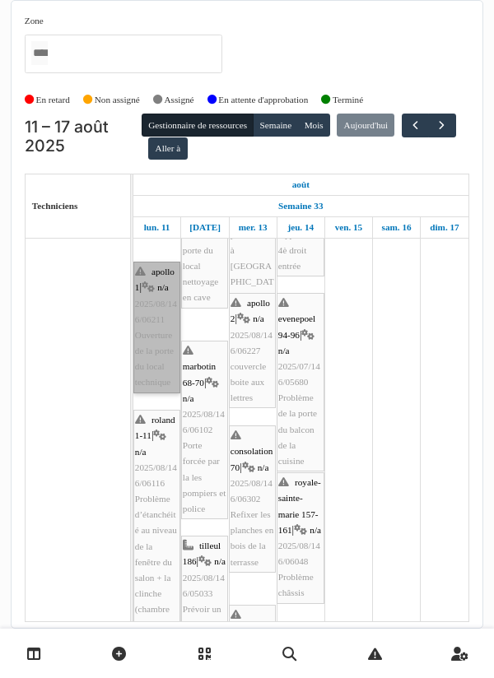
click at [158, 375] on link "apollo 1 | n/a 2025/08/146/06211 Ouverture de la porte du local technique" at bounding box center [156, 328] width 47 height 132
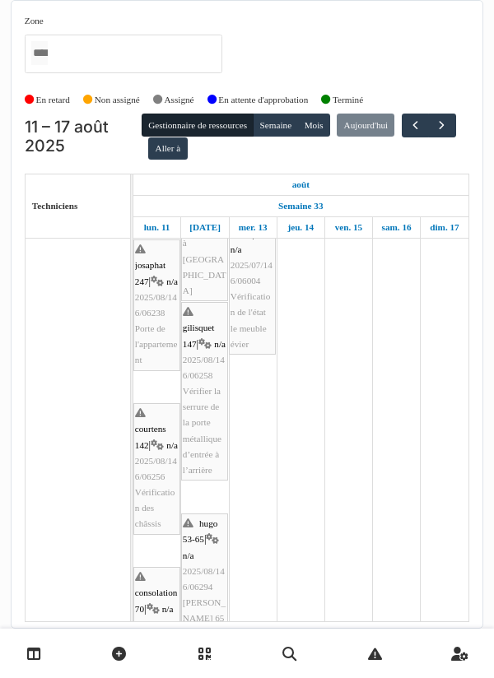
scroll to position [554, 0]
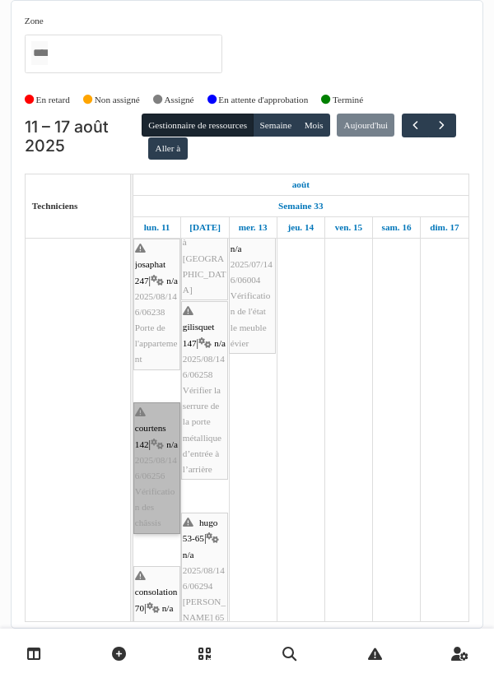
click at [157, 501] on link "courtens 142 | n/a 2025/08/146/06256 Vérification des châssis" at bounding box center [156, 469] width 47 height 132
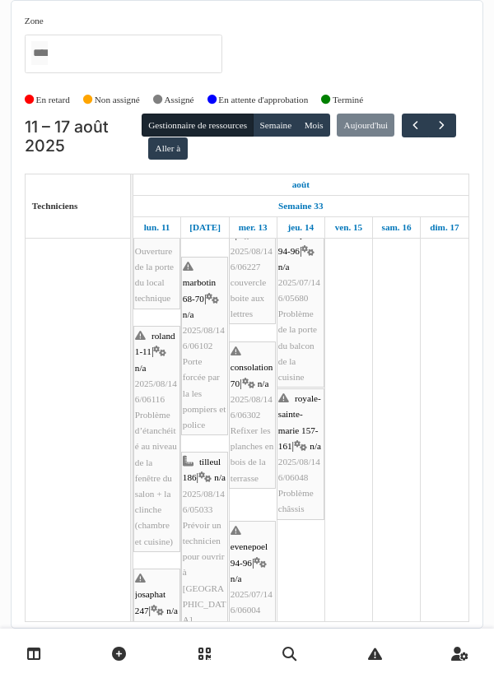
scroll to position [225, 0]
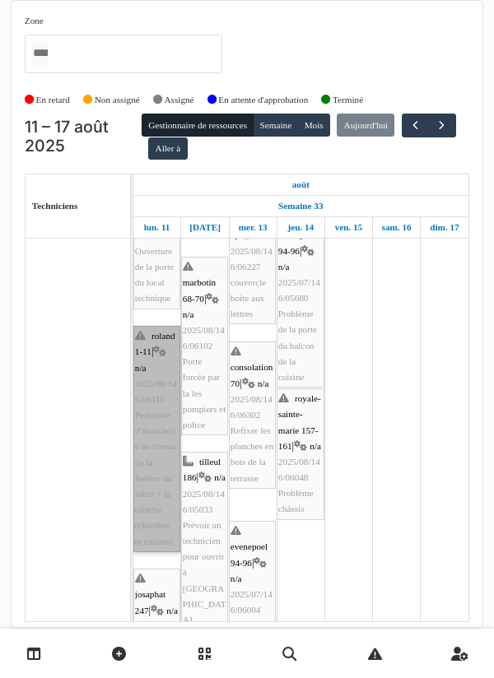
click at [150, 437] on link "roland 1-11 | n/a 2025/08/146/06116 Problème d’étanchéité au niveau de la fenêt…" at bounding box center [156, 439] width 47 height 226
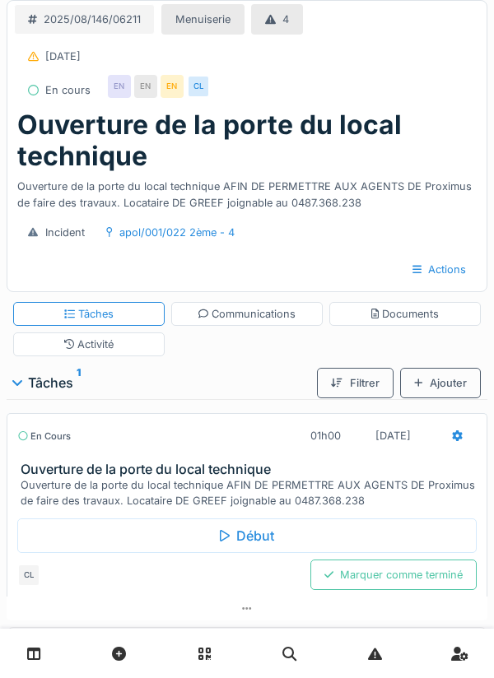
click at [241, 546] on div "Début" at bounding box center [246, 536] width 459 height 35
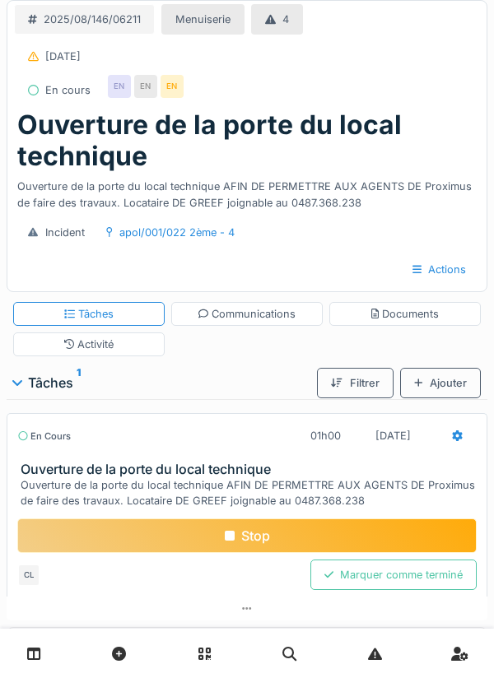
click at [257, 308] on div "Communications" at bounding box center [247, 314] width 98 height 16
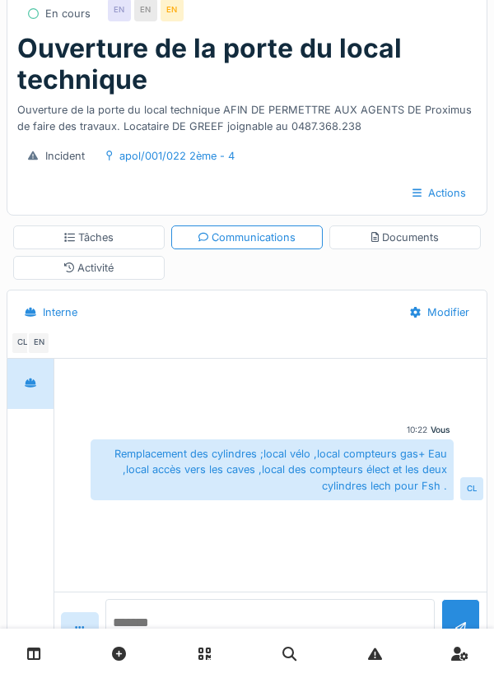
click at [162, 652] on textarea at bounding box center [270, 625] width 330 height 53
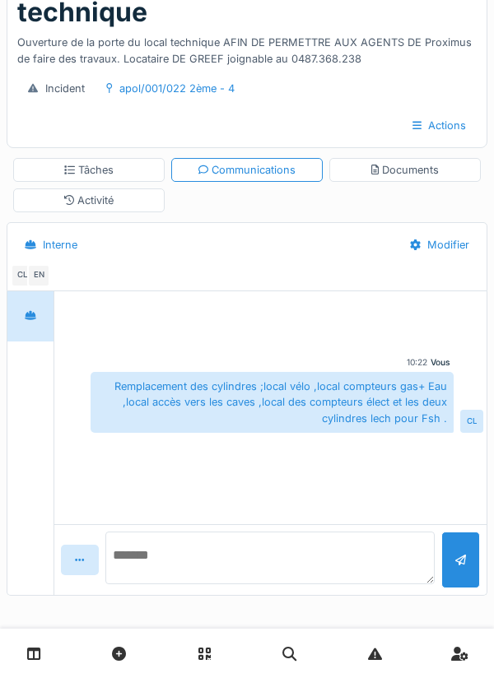
scroll to position [144, 0]
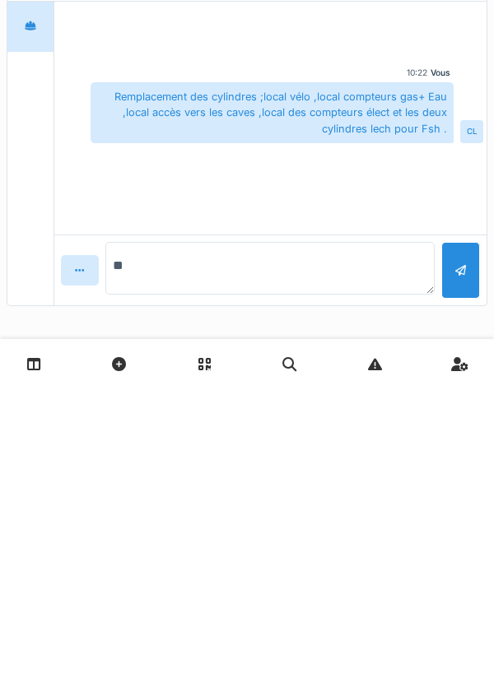
type textarea "*"
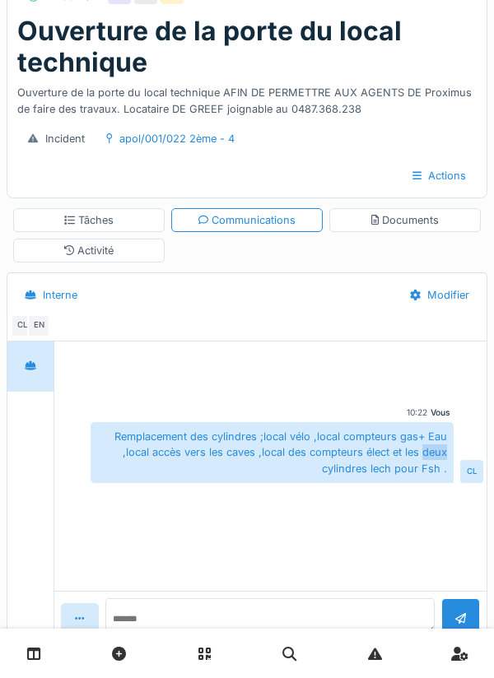
scroll to position [101, 0]
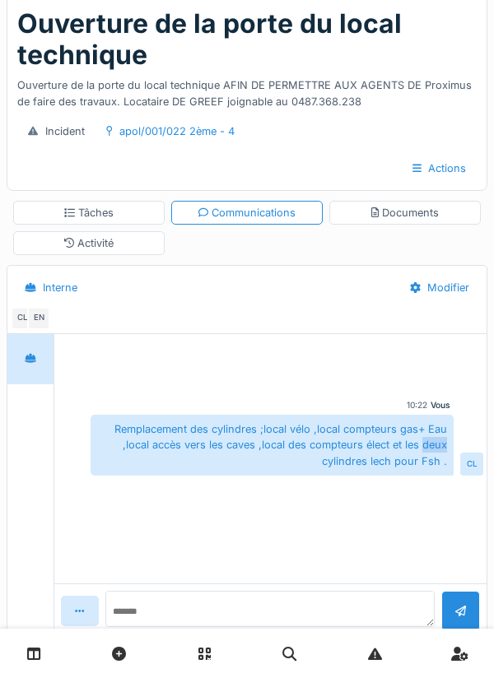
click at [307, 382] on div at bounding box center [271, 365] width 426 height 42
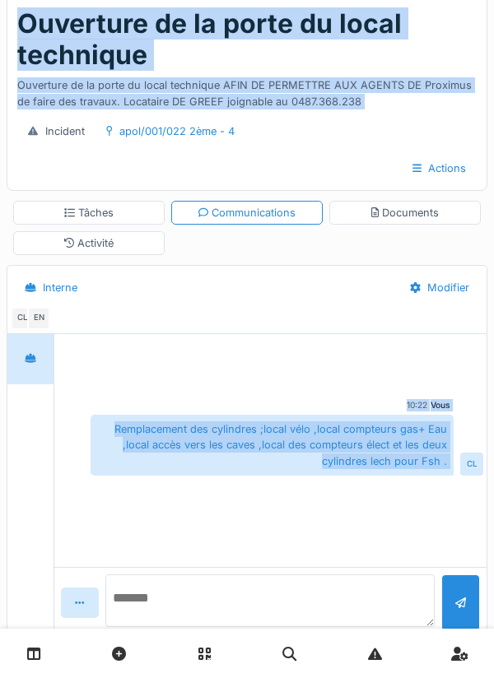
click at [159, 627] on textarea at bounding box center [270, 601] width 330 height 53
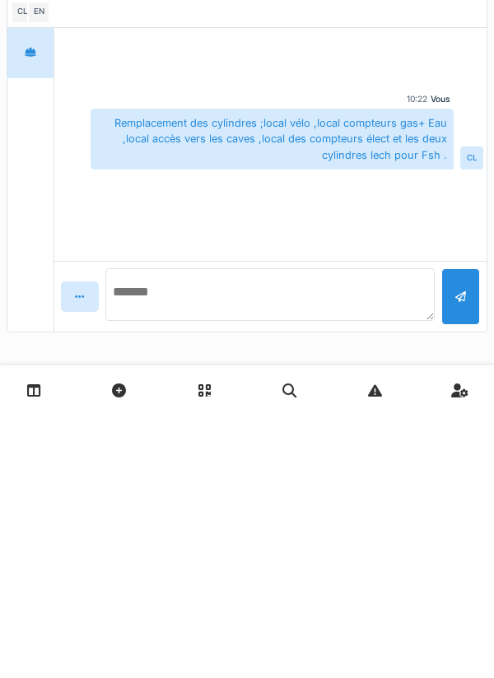
scroll to position [144, 0]
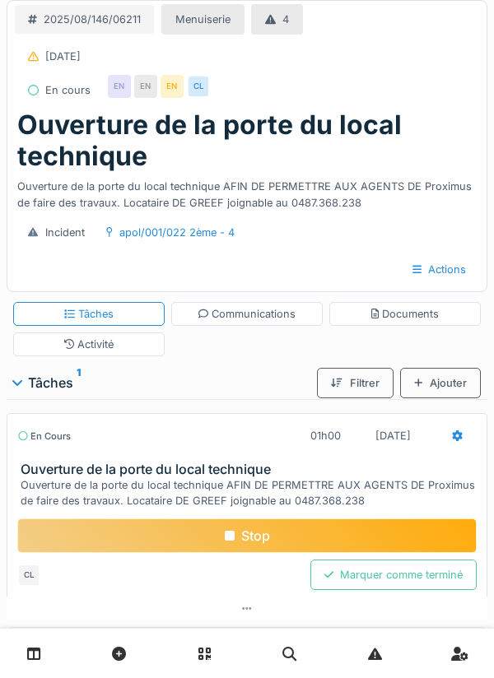
click at [268, 312] on div "Communications" at bounding box center [247, 314] width 98 height 16
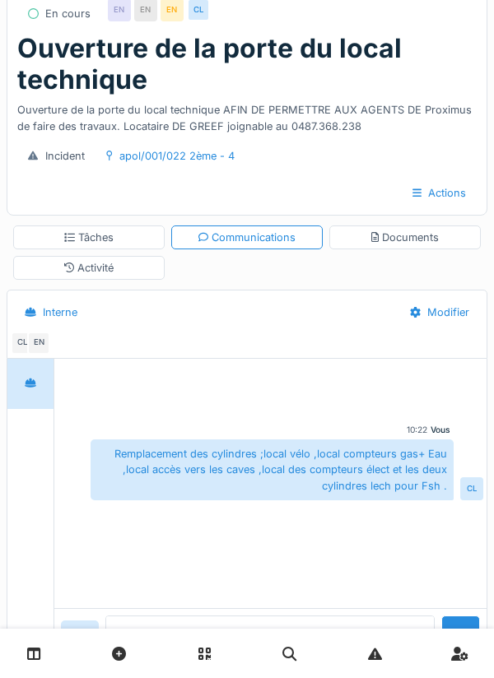
scroll to position [78, 0]
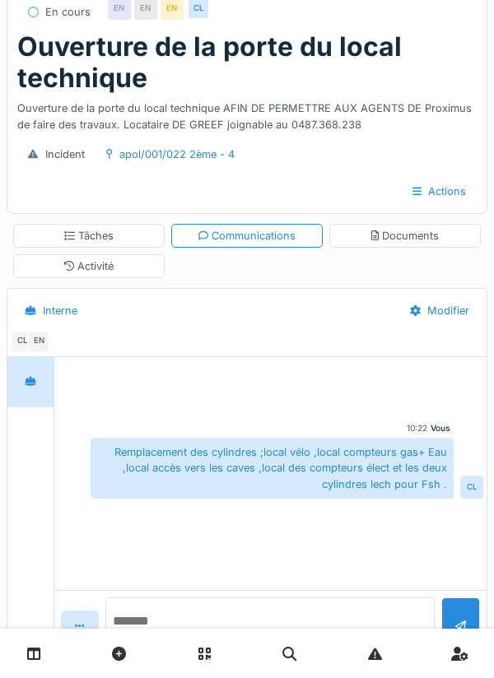
click at [184, 650] on textarea at bounding box center [270, 624] width 330 height 53
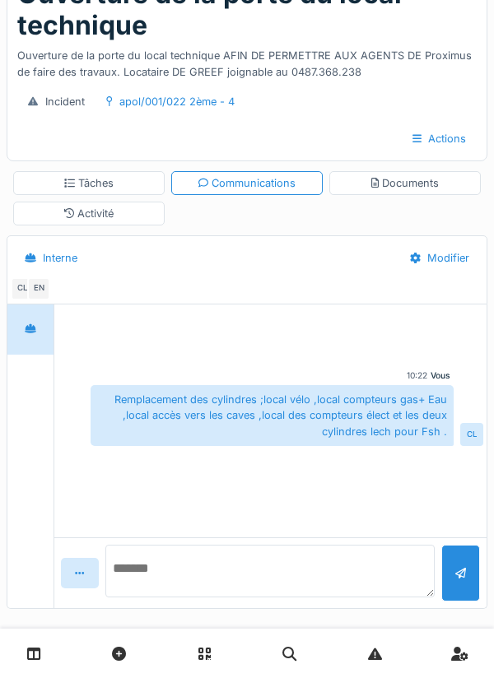
scroll to position [144, 0]
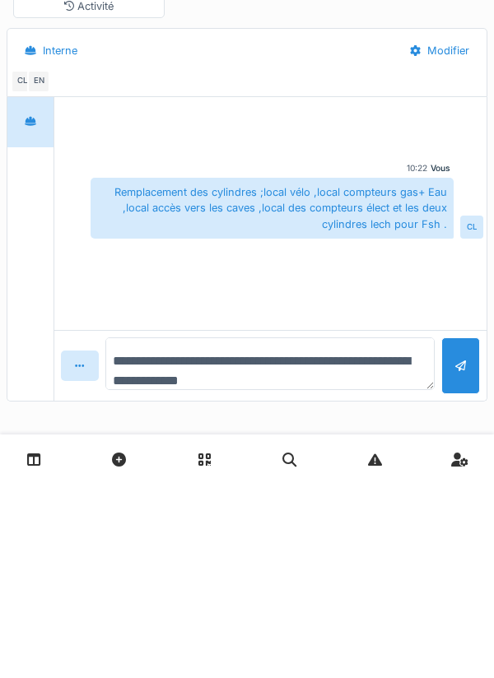
type textarea "**********"
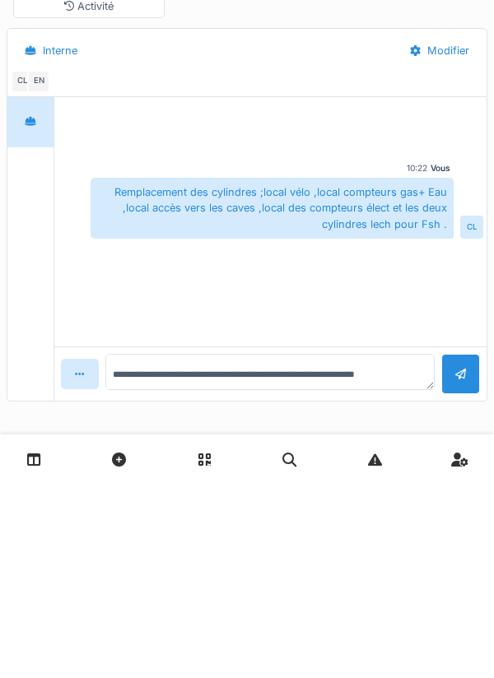
click at [460, 563] on div at bounding box center [460, 569] width 11 height 16
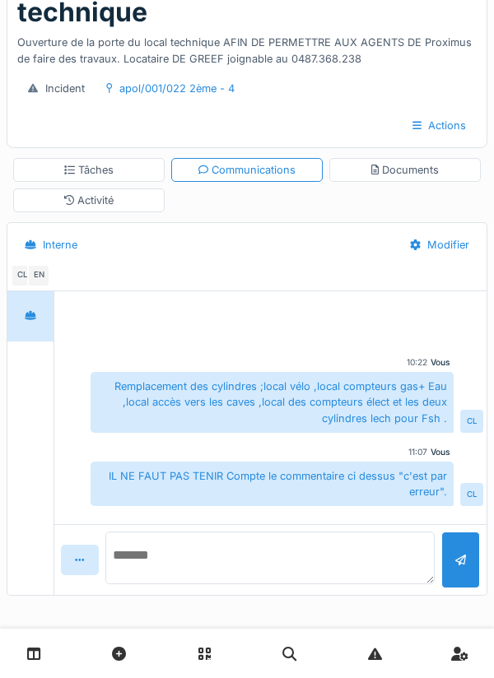
click at [181, 563] on textarea at bounding box center [270, 558] width 330 height 53
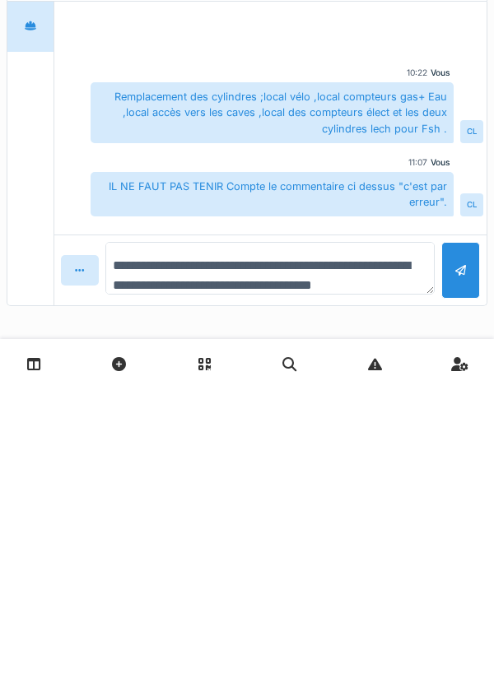
scroll to position [19, 0]
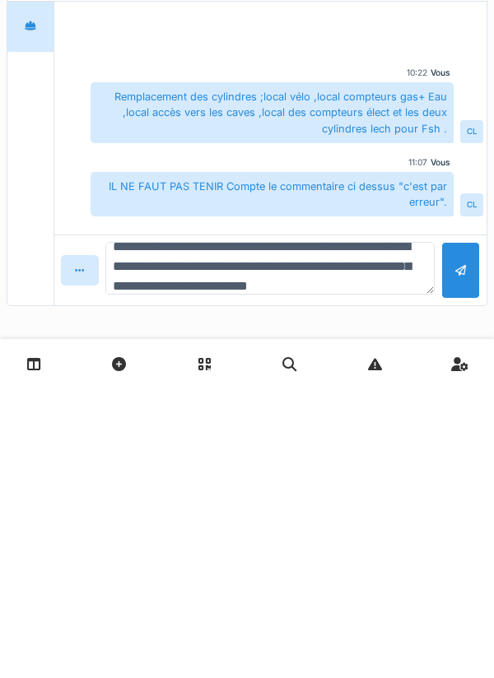
type textarea "**********"
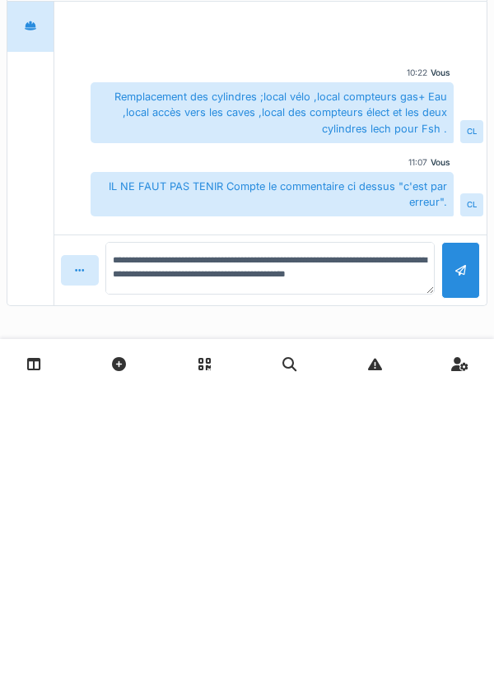
click at [466, 564] on div at bounding box center [460, 560] width 39 height 57
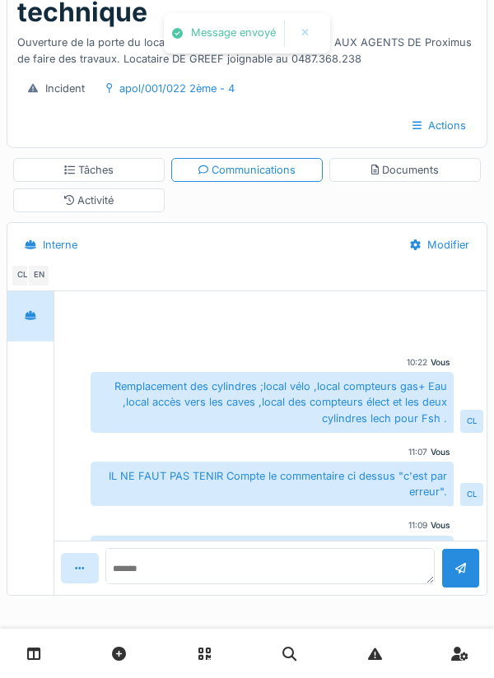
scroll to position [63, 0]
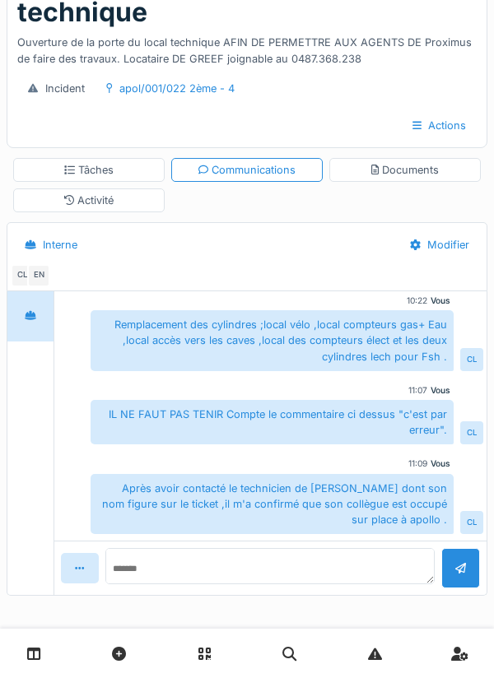
click at [100, 173] on div "Tâches" at bounding box center [88, 170] width 49 height 16
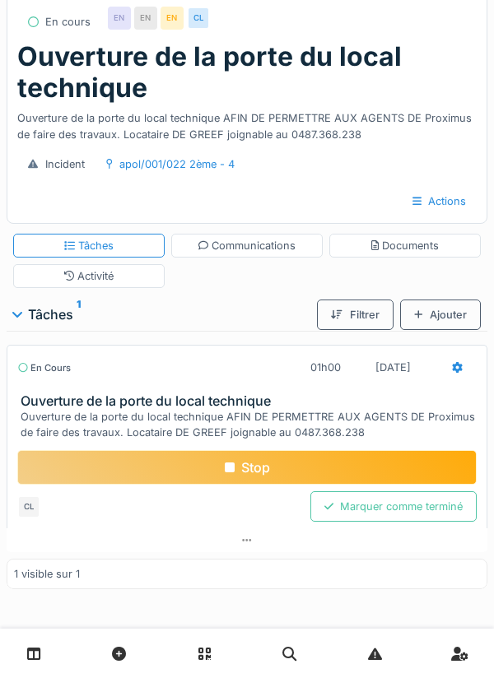
scroll to position [69, 0]
click at [454, 370] on icon at bounding box center [457, 367] width 11 height 11
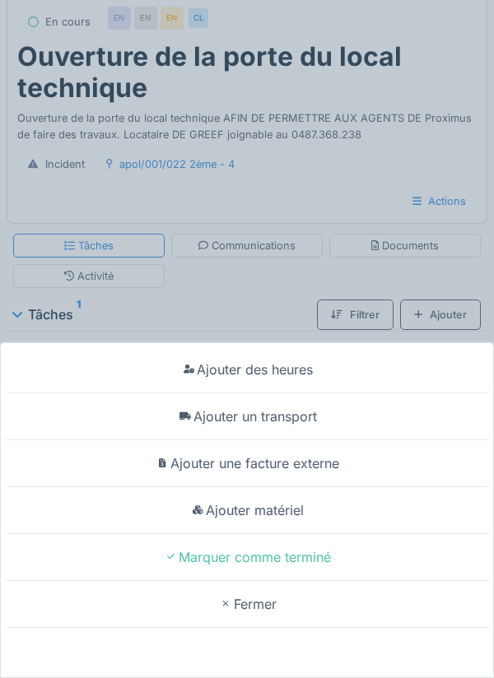
click at [297, 424] on div "Ajouter un transport" at bounding box center [247, 417] width 486 height 47
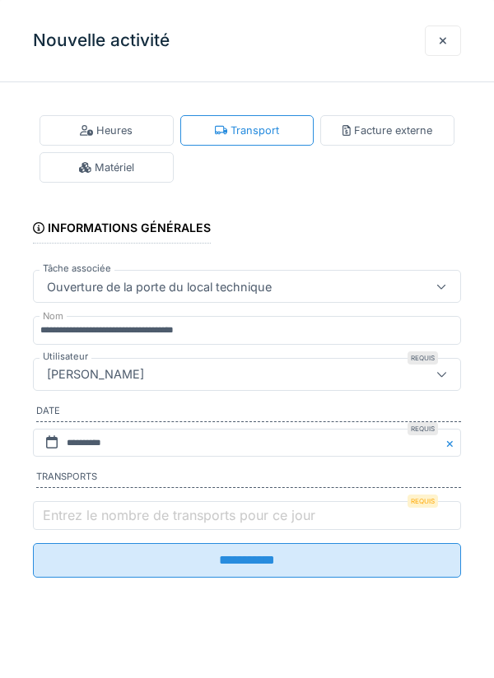
click at [74, 517] on label "Entrez le nombre de transports pour ce jour" at bounding box center [179, 516] width 279 height 20
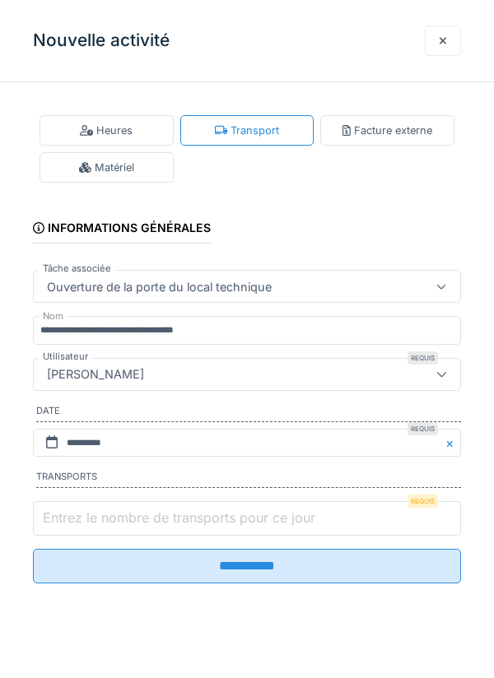
click at [74, 517] on input "Entrez le nombre de transports pour ce jour" at bounding box center [247, 518] width 428 height 35
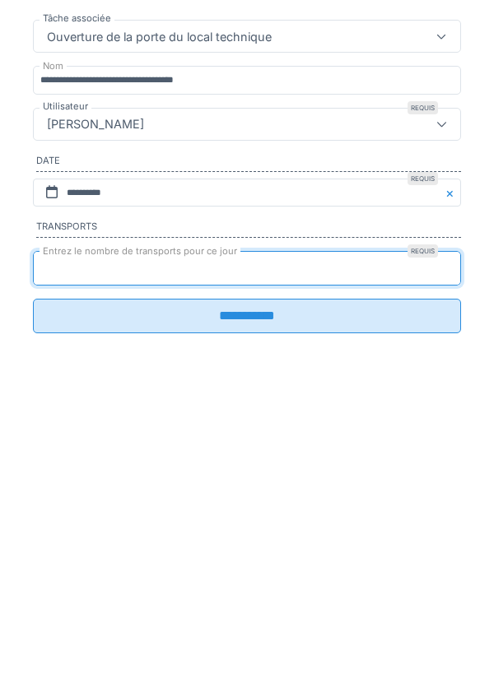
type input "*"
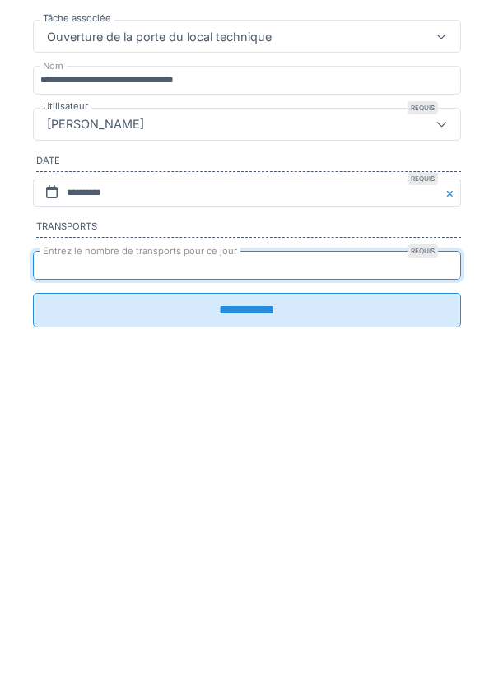
click at [250, 567] on input "**********" at bounding box center [247, 560] width 428 height 35
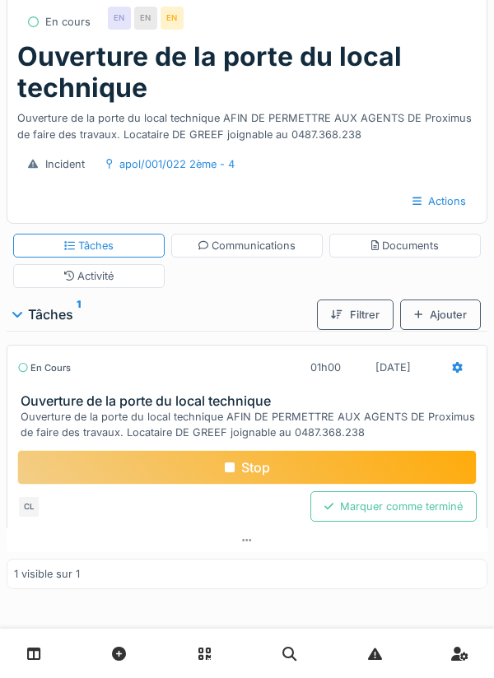
click at [252, 464] on div "Stop" at bounding box center [246, 467] width 459 height 35
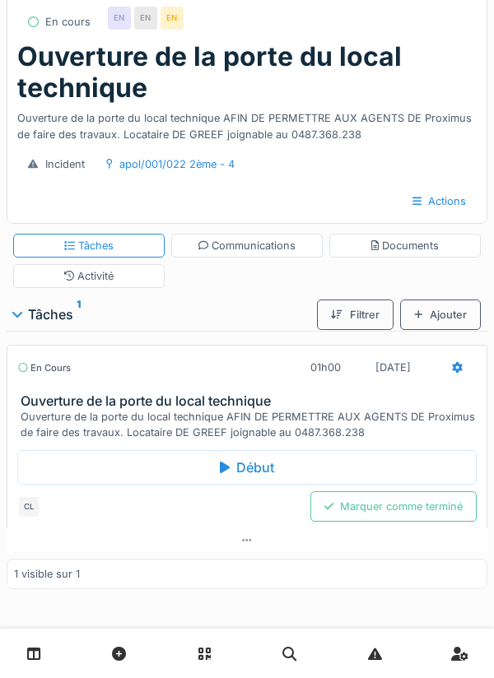
click at [401, 507] on div "Marquer comme terminé" at bounding box center [393, 507] width 166 height 30
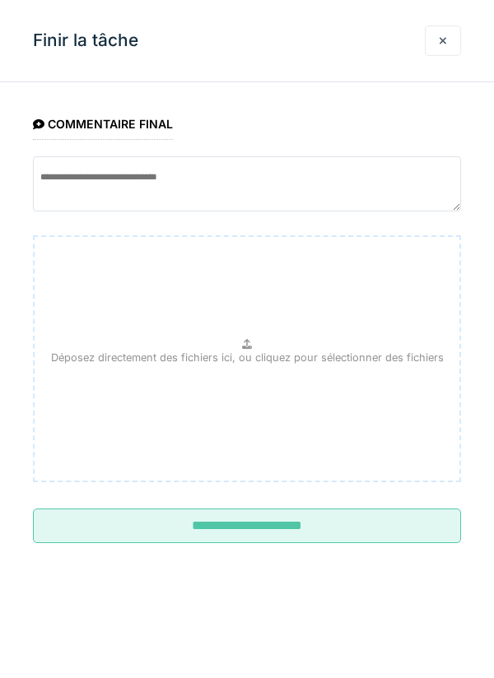
click at [273, 519] on input "**********" at bounding box center [247, 526] width 428 height 35
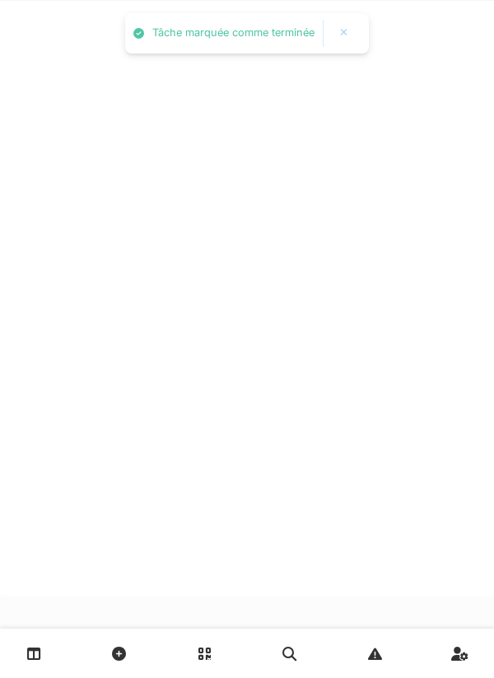
scroll to position [17, 0]
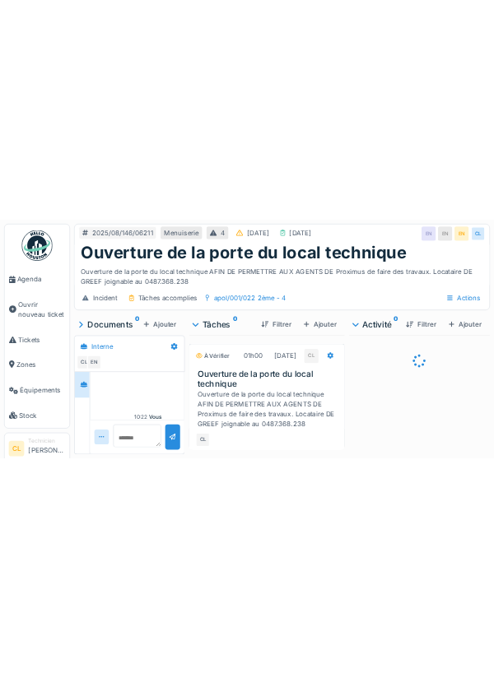
scroll to position [604, 0]
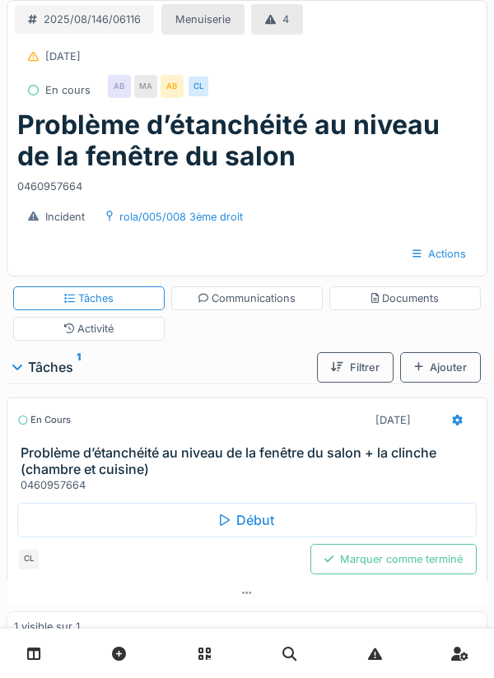
click at [230, 524] on div "Début" at bounding box center [246, 520] width 459 height 35
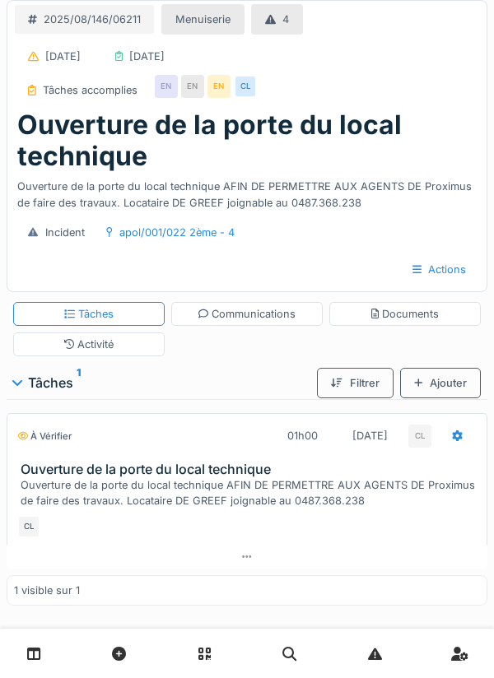
click at [466, 442] on div at bounding box center [457, 436] width 39 height 30
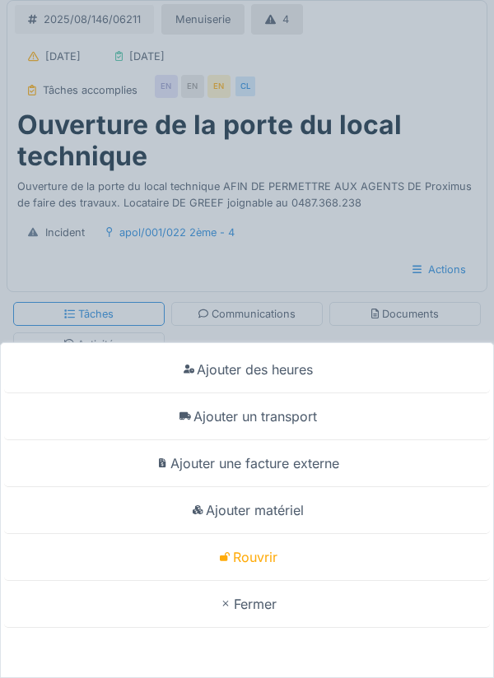
click at [422, 476] on div "Ajouter une facture externe" at bounding box center [247, 463] width 486 height 47
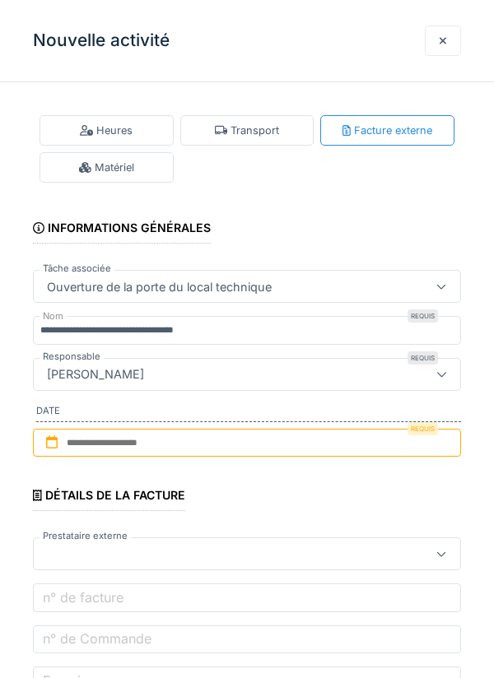
click at [442, 38] on div at bounding box center [443, 41] width 8 height 16
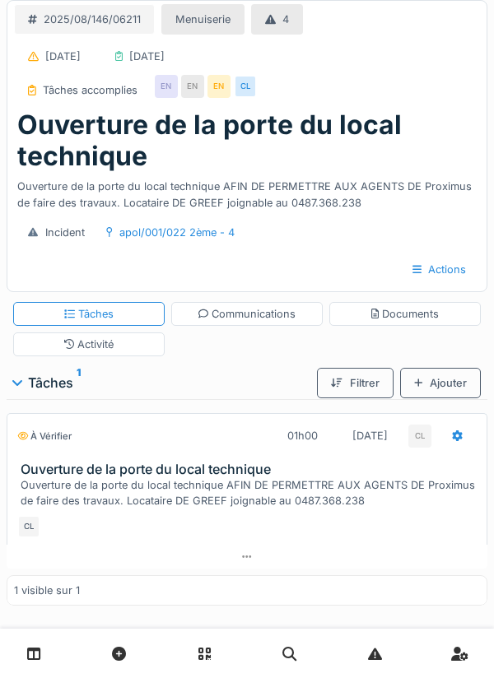
click at [250, 319] on div "Communications" at bounding box center [247, 314] width 98 height 16
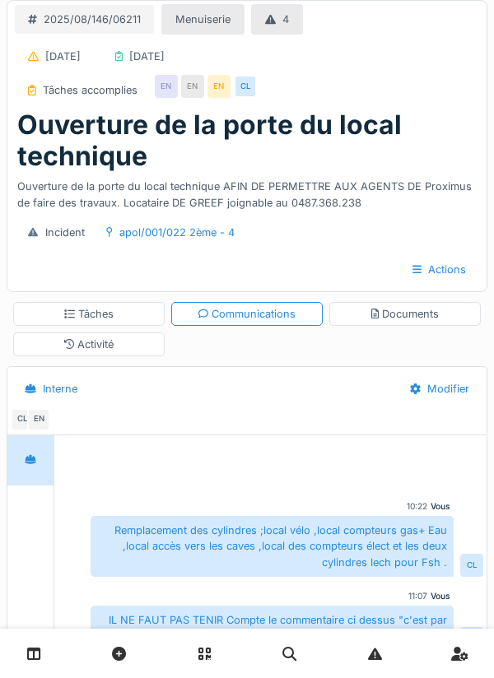
scroll to position [63, 0]
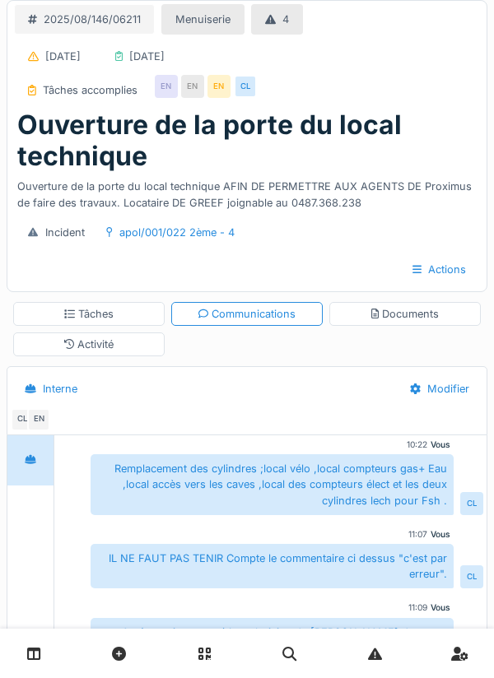
click at [431, 318] on div "Documents" at bounding box center [405, 314] width 68 height 16
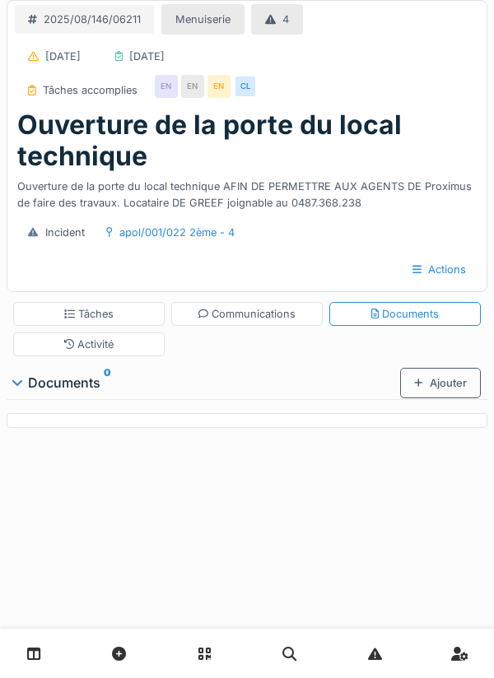
click at [112, 318] on div "Tâches" at bounding box center [88, 314] width 49 height 16
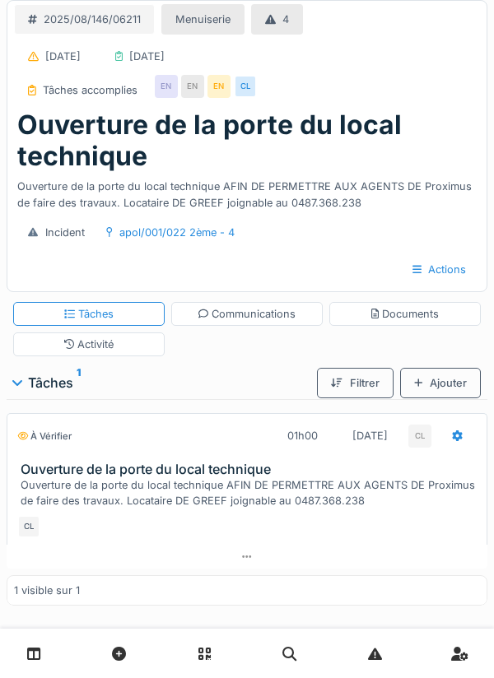
click at [254, 564] on div at bounding box center [247, 557] width 481 height 24
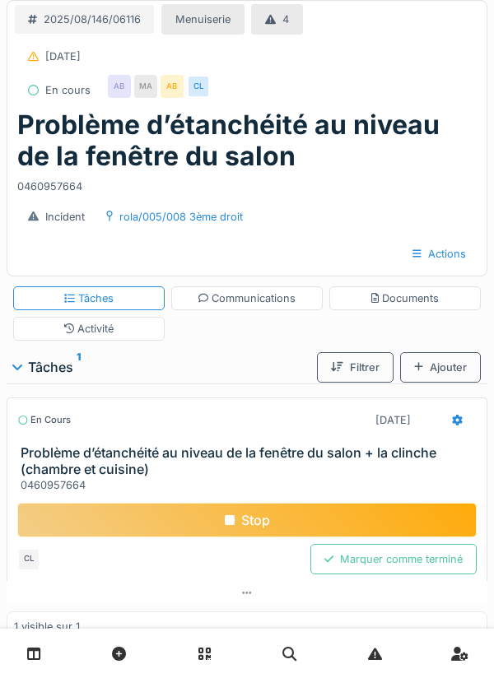
click at [406, 301] on div "Documents" at bounding box center [405, 299] width 68 height 16
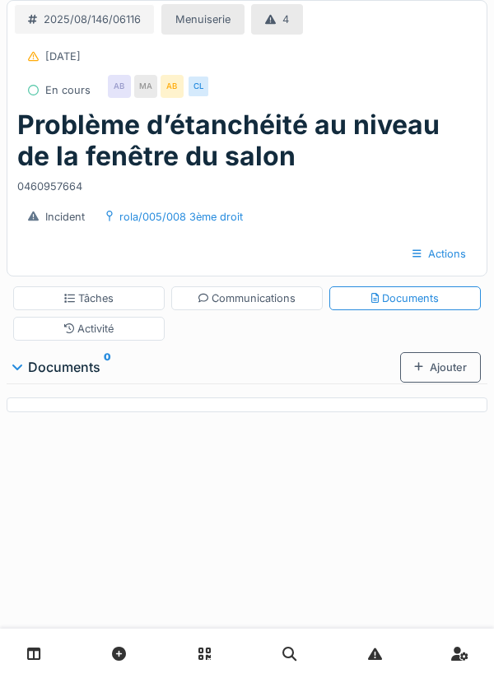
click at [442, 371] on div "Ajouter" at bounding box center [440, 367] width 81 height 30
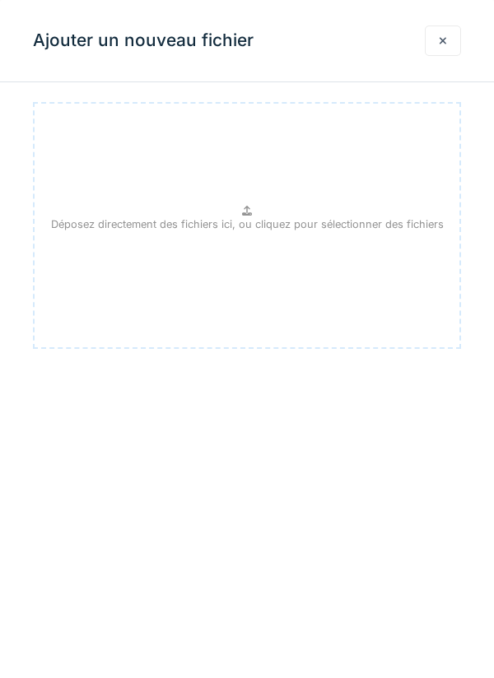
click at [243, 221] on p "Déposez directement des fichiers ici, ou cliquez pour sélectionner des fichiers" at bounding box center [247, 225] width 393 height 16
type input "**********"
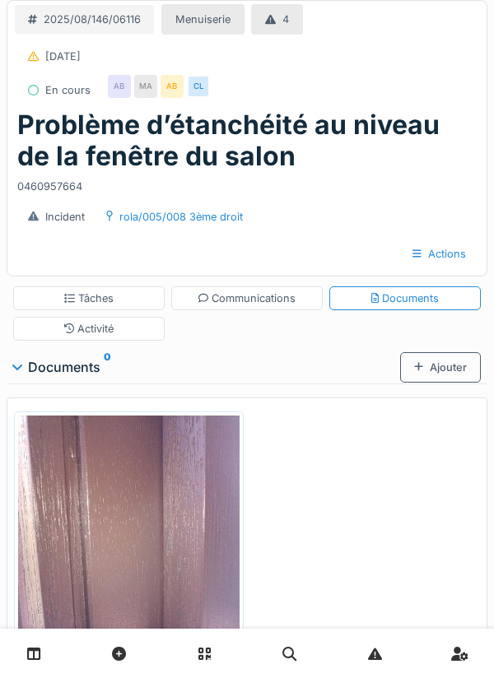
click at [434, 364] on div "Ajouter" at bounding box center [440, 367] width 81 height 30
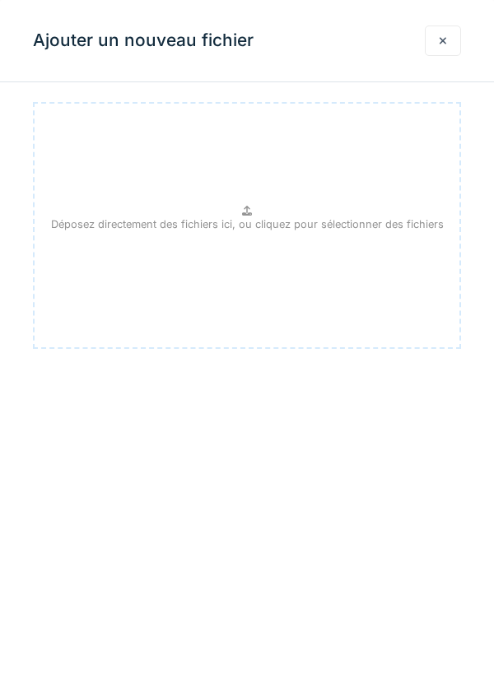
click at [259, 221] on p "Déposez directement des fichiers ici, ou cliquez pour sélectionner des fichiers" at bounding box center [247, 225] width 393 height 16
type input "**********"
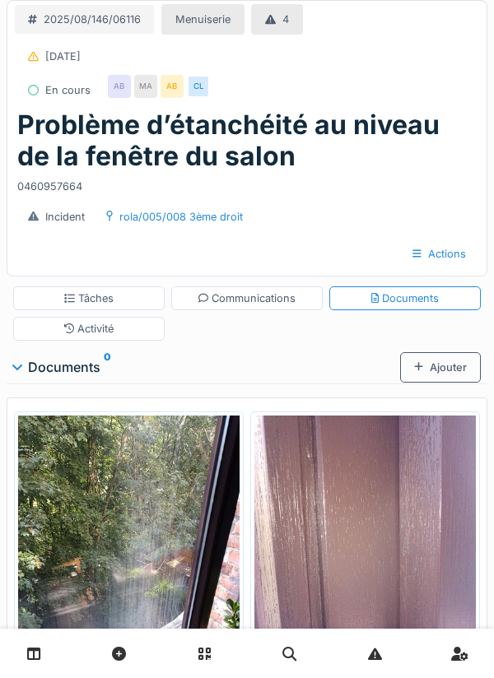
click at [440, 361] on div "Ajouter" at bounding box center [440, 367] width 81 height 30
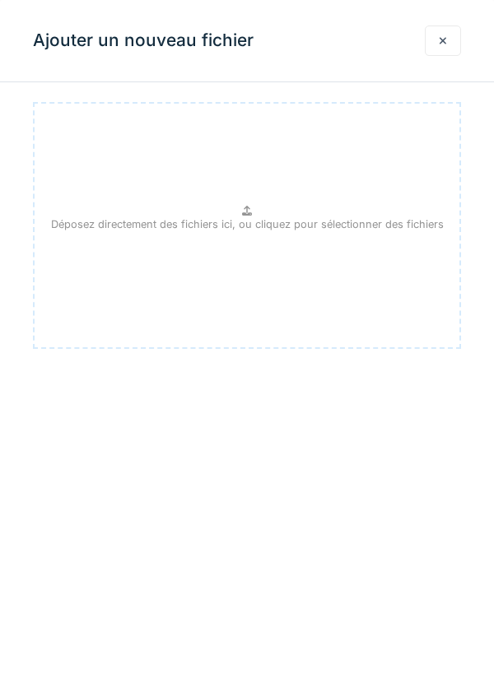
click at [255, 212] on div "Déposez directement des fichiers ici, ou cliquez pour sélectionner des fichiers" at bounding box center [247, 225] width 428 height 247
type input "**********"
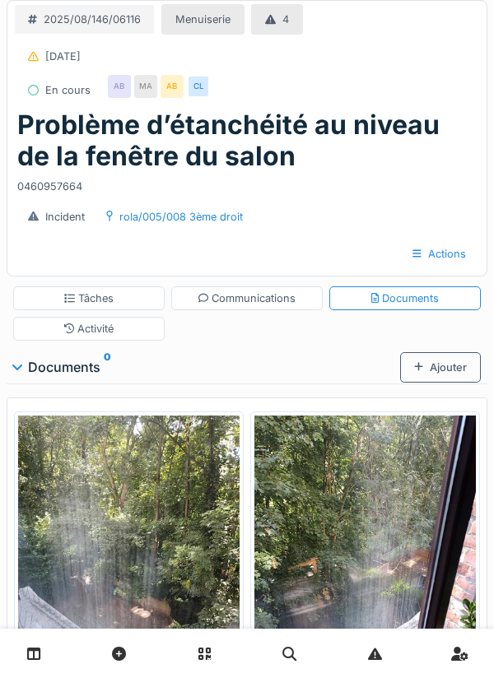
click at [444, 365] on div "Ajouter" at bounding box center [440, 367] width 81 height 30
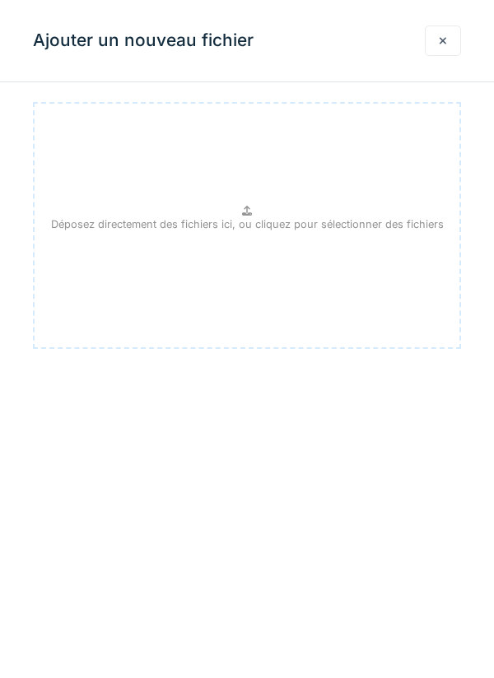
click at [251, 222] on p "Déposez directement des fichiers ici, ou cliquez pour sélectionner des fichiers" at bounding box center [247, 225] width 393 height 16
type input "**********"
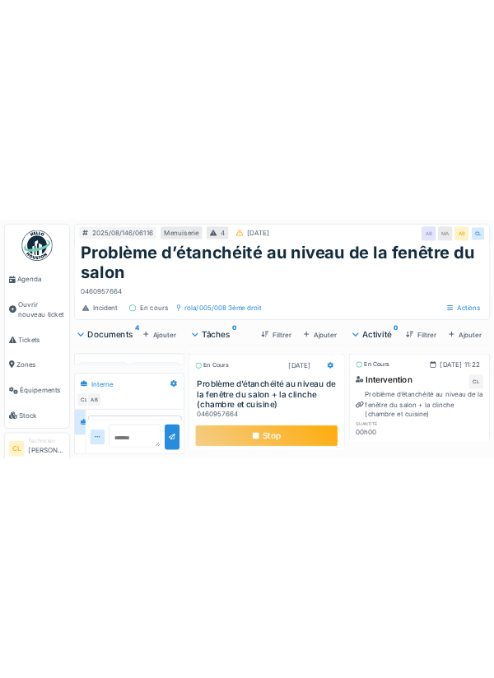
scroll to position [22, 0]
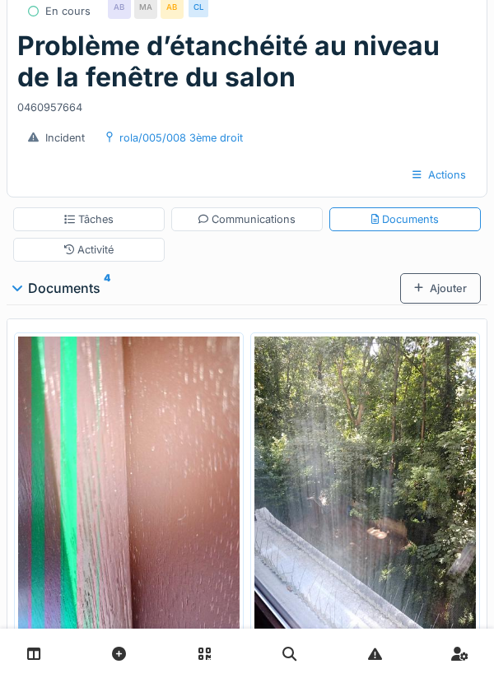
click at [435, 286] on div "Ajouter" at bounding box center [440, 288] width 81 height 30
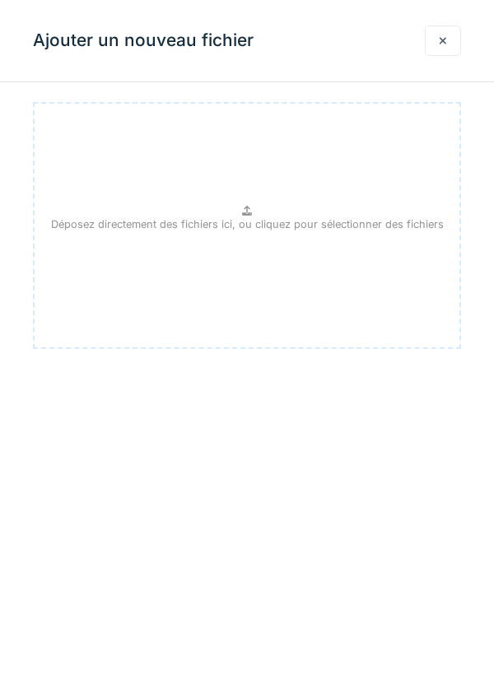
click at [257, 229] on p "Déposez directement des fichiers ici, ou cliquez pour sélectionner des fichiers" at bounding box center [247, 225] width 393 height 16
type input "**********"
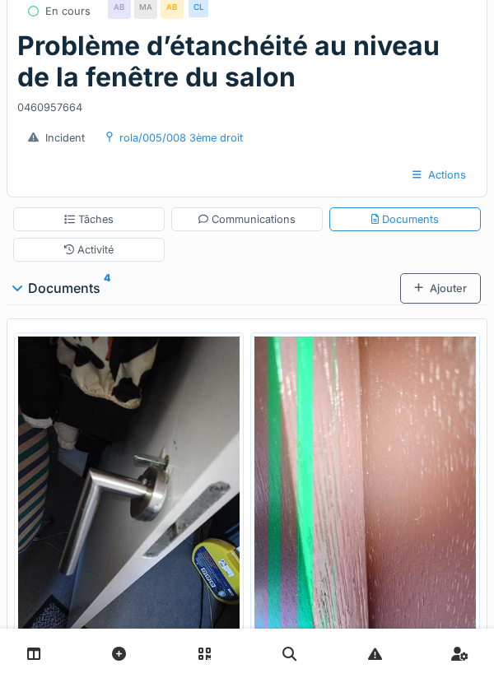
click at [252, 220] on div "Communications" at bounding box center [247, 220] width 98 height 16
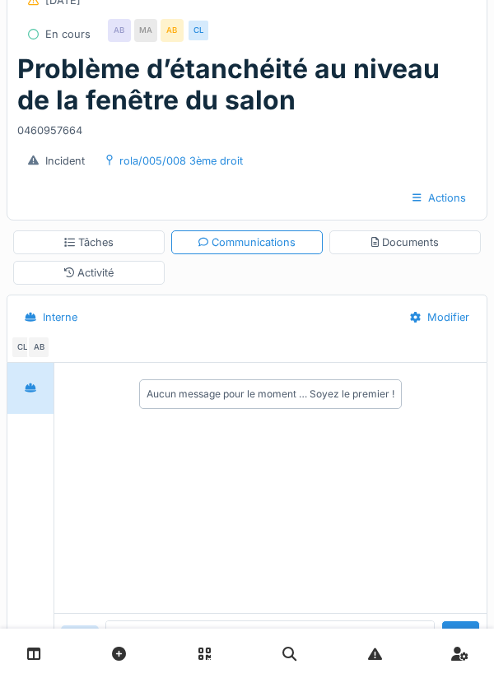
scroll to position [85, 0]
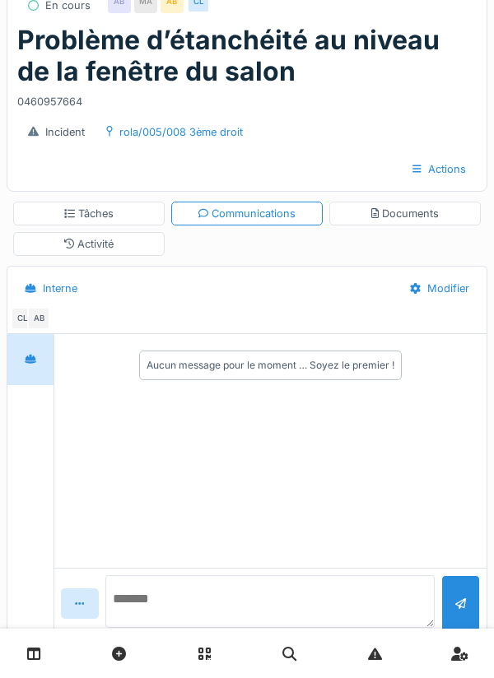
click at [193, 628] on textarea at bounding box center [270, 602] width 330 height 53
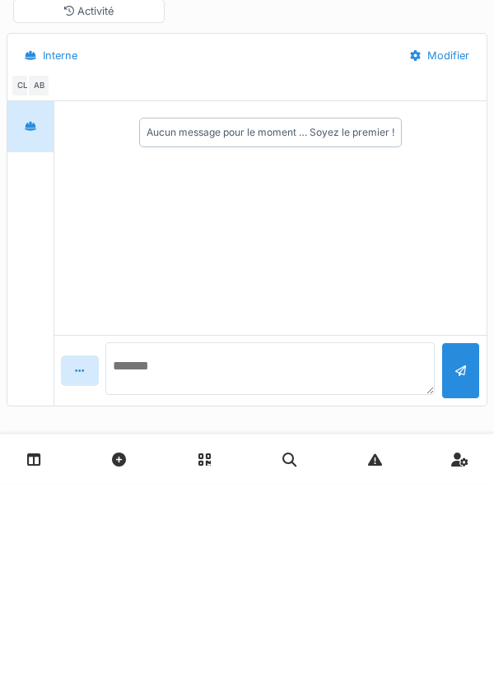
scroll to position [128, 0]
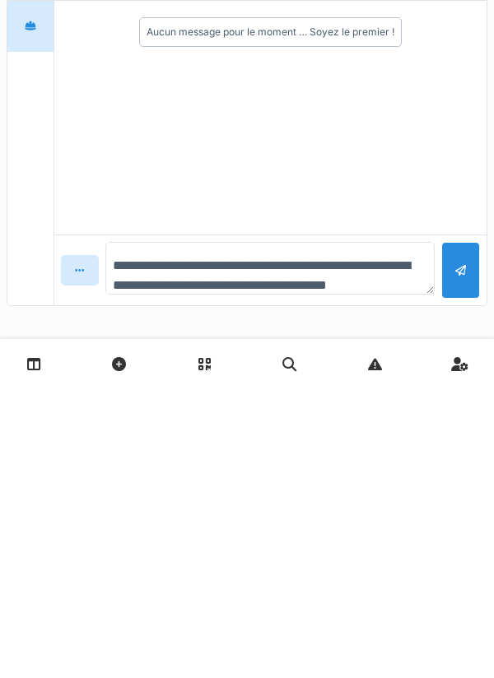
type textarea "**********"
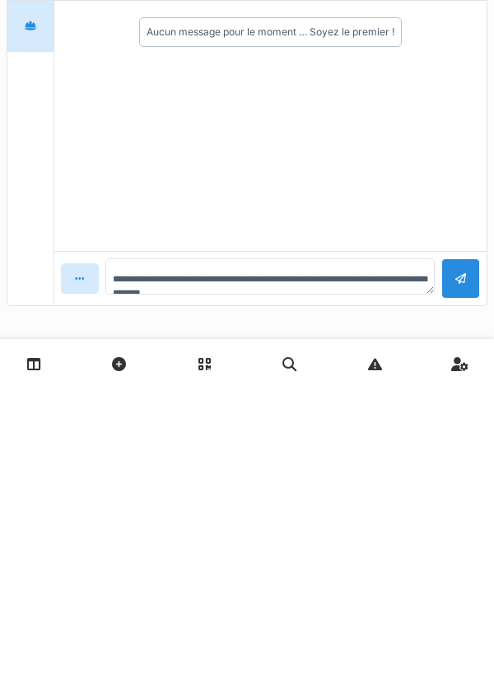
click at [468, 563] on div at bounding box center [460, 568] width 39 height 40
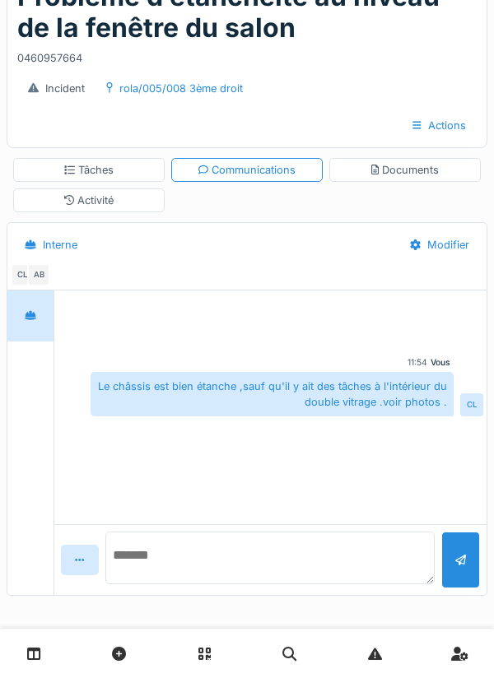
click at [182, 575] on textarea at bounding box center [270, 558] width 330 height 53
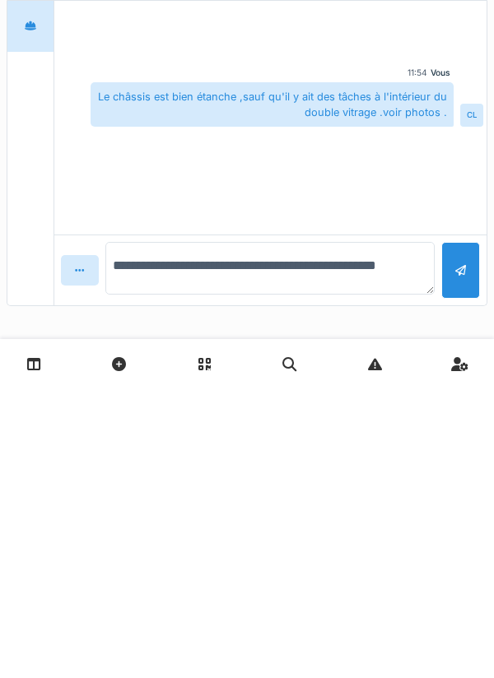
click at [379, 554] on textarea "**********" at bounding box center [270, 558] width 330 height 53
type textarea "**********"
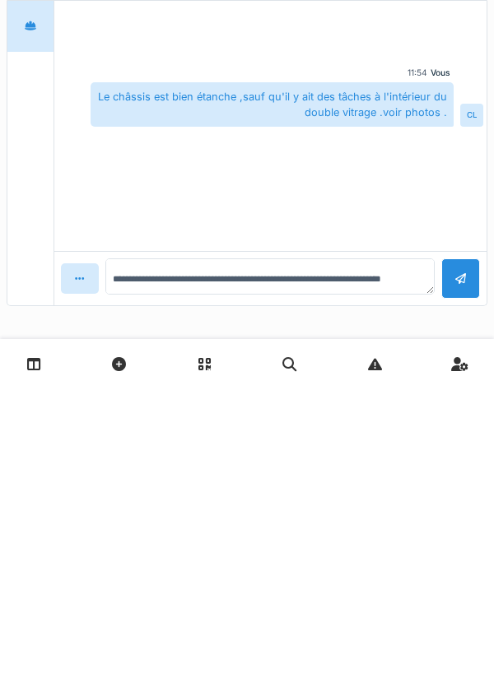
click at [459, 574] on div at bounding box center [460, 568] width 39 height 40
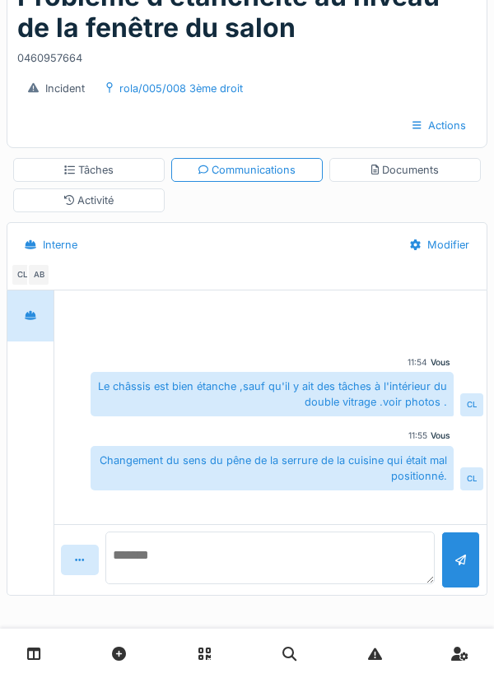
click at [179, 573] on textarea at bounding box center [270, 558] width 330 height 53
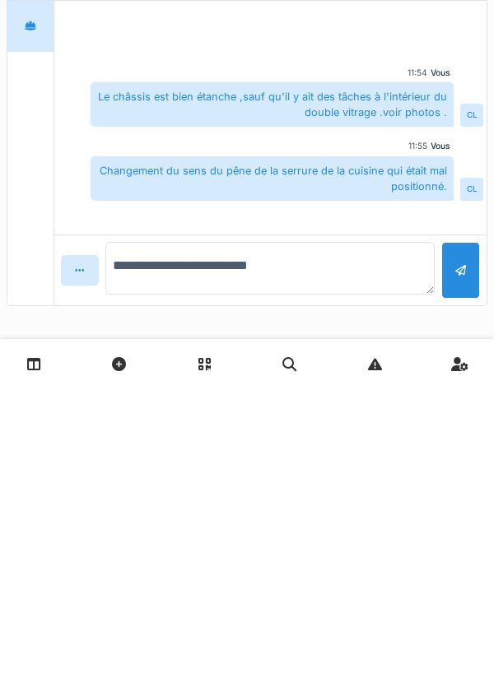
type textarea "**********"
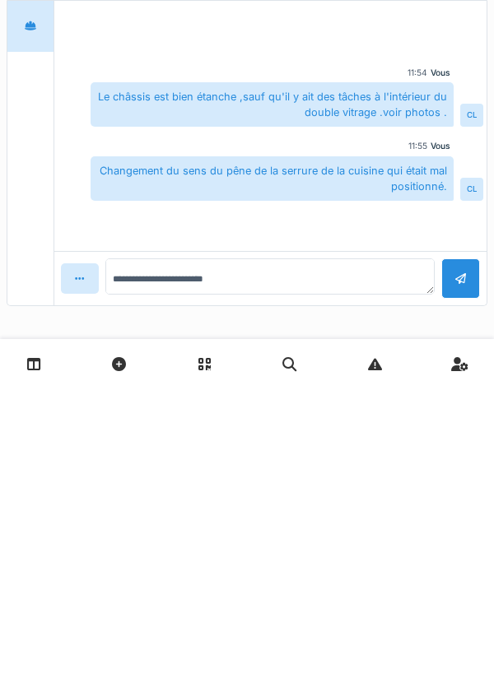
click at [464, 562] on div at bounding box center [460, 569] width 11 height 16
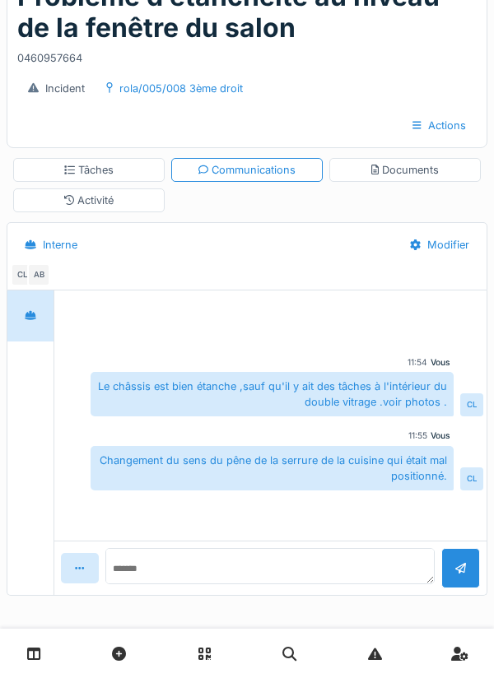
scroll to position [15, 0]
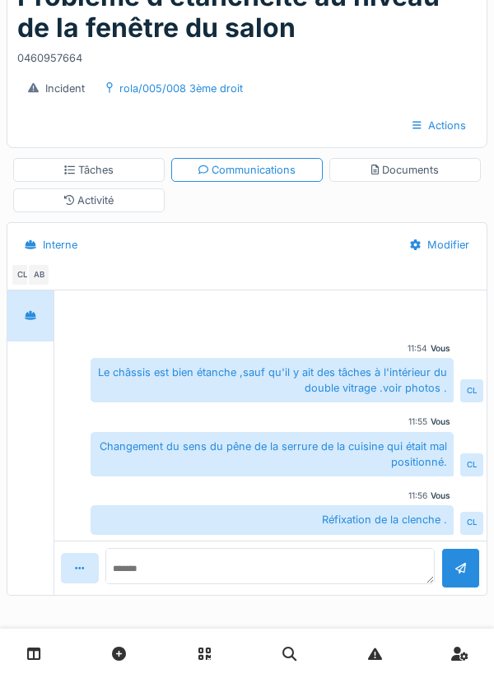
click at [400, 173] on div "Documents" at bounding box center [405, 170] width 68 height 16
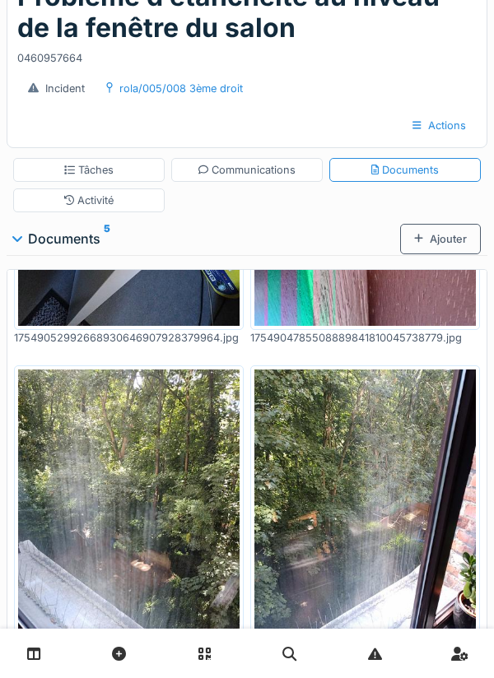
scroll to position [0, 0]
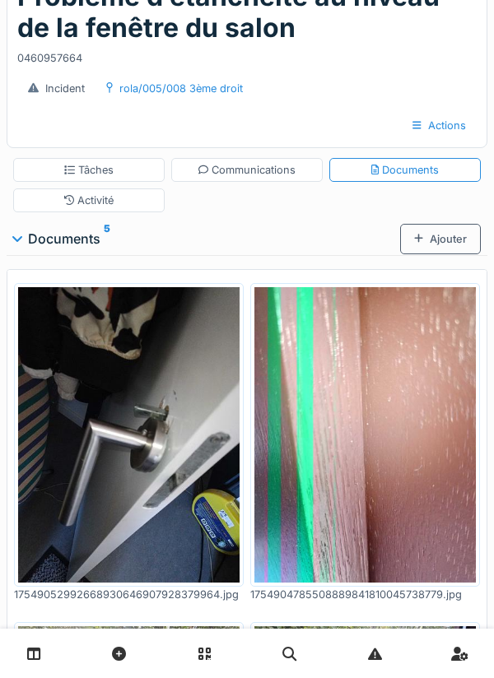
click at [88, 169] on div "Tâches" at bounding box center [88, 170] width 49 height 16
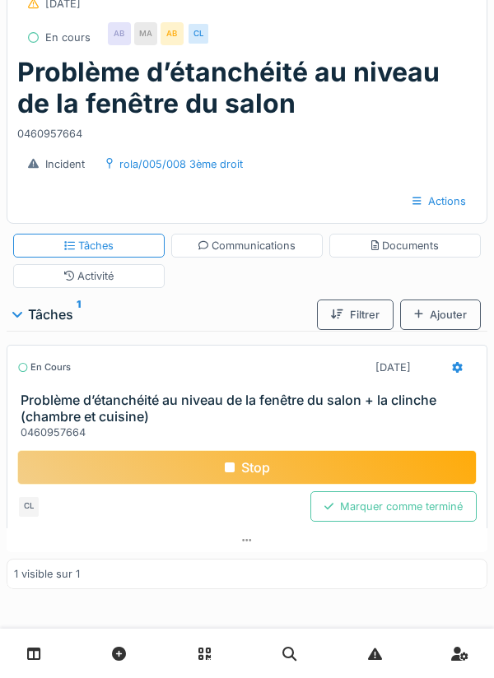
scroll to position [54, 0]
click at [455, 370] on icon at bounding box center [457, 367] width 11 height 11
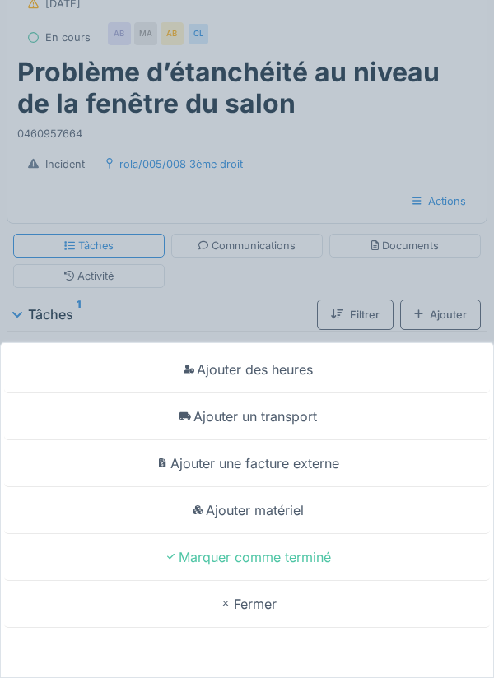
click at [304, 416] on div "Ajouter un transport" at bounding box center [247, 417] width 486 height 47
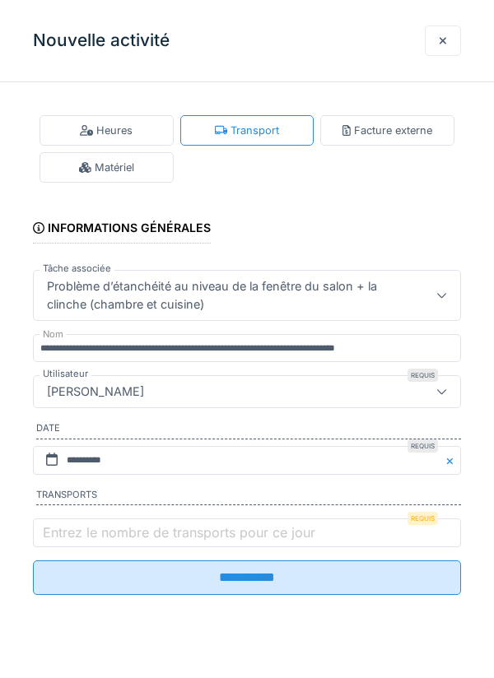
click at [100, 532] on label "Entrez le nombre de transports pour ce jour" at bounding box center [179, 533] width 279 height 20
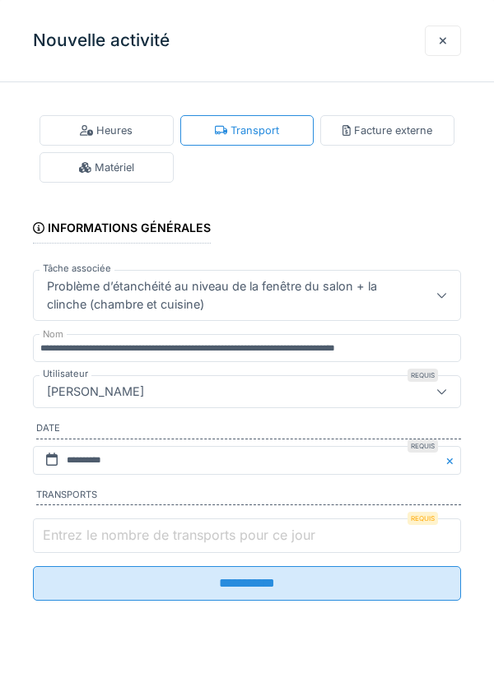
click at [100, 532] on input "Entrez le nombre de transports pour ce jour" at bounding box center [247, 536] width 428 height 35
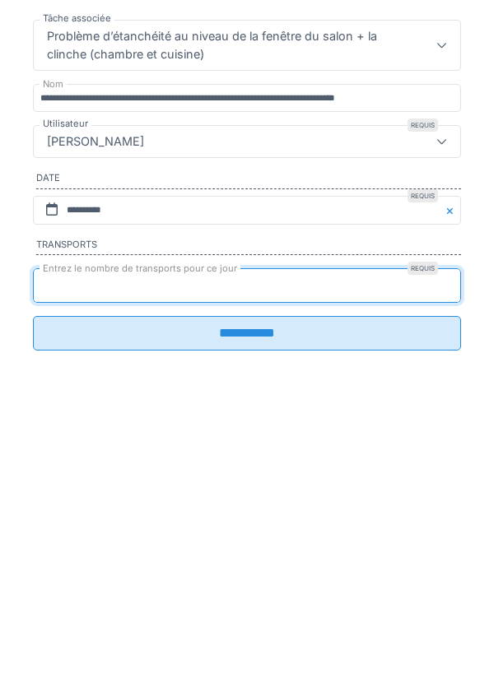
type input "*"
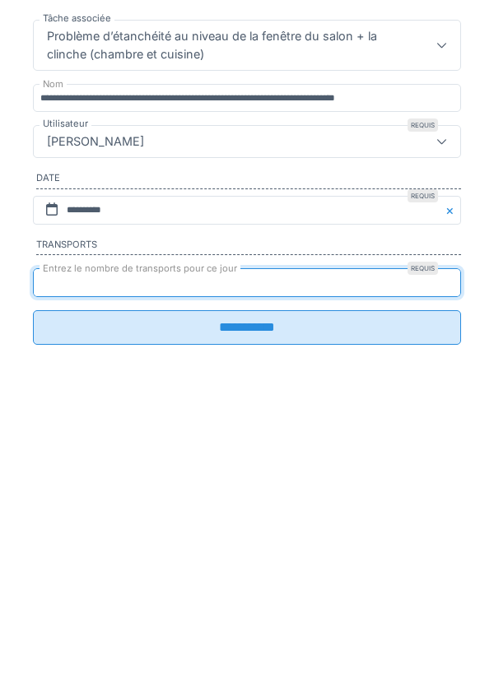
click at [257, 586] on input "**********" at bounding box center [247, 578] width 428 height 35
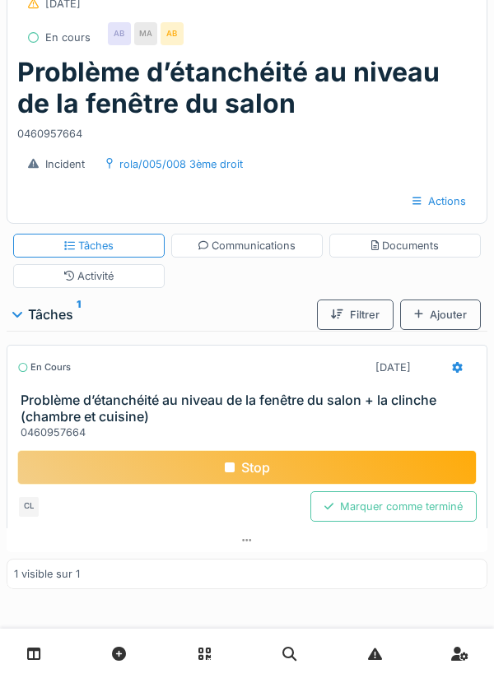
click at [390, 511] on div "Marquer comme terminé" at bounding box center [393, 507] width 166 height 30
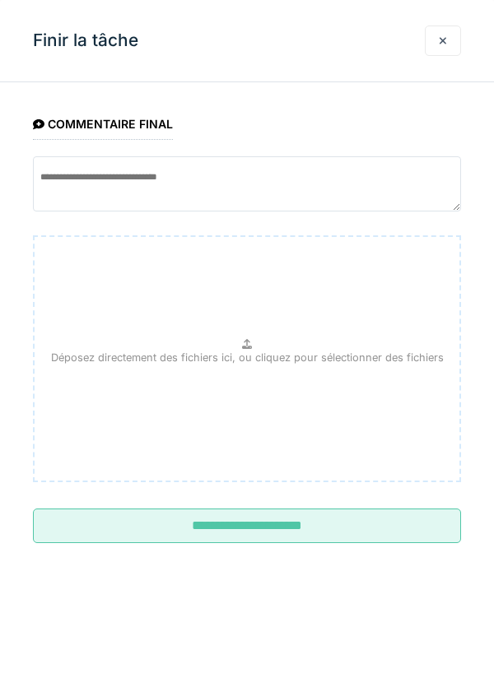
click at [258, 529] on input "**********" at bounding box center [247, 526] width 428 height 35
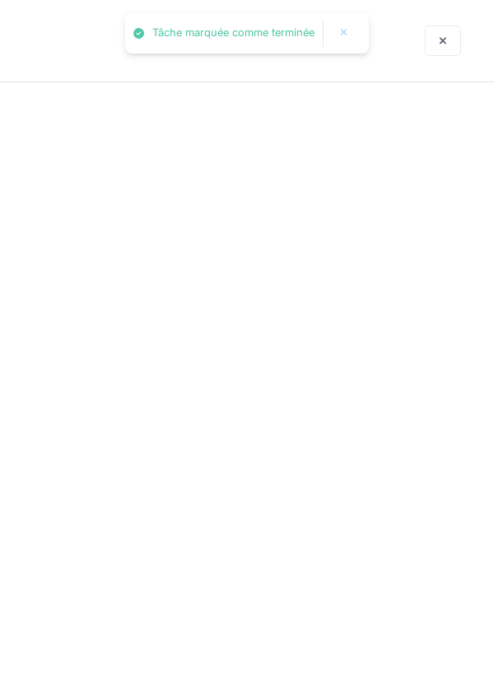
scroll to position [2, 0]
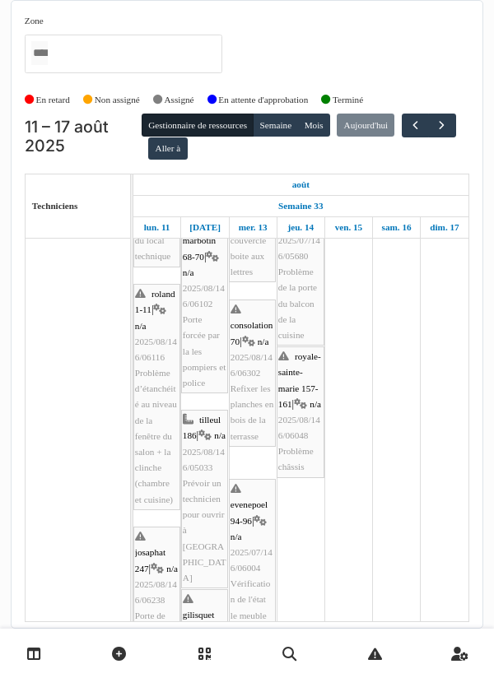
scroll to position [268, 0]
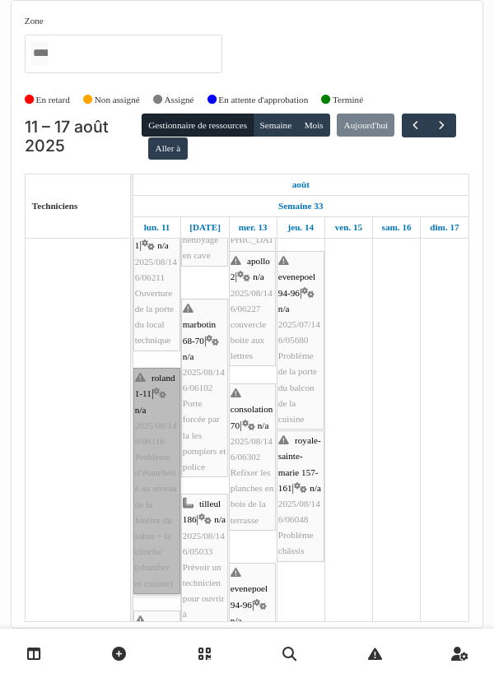
click at [147, 409] on link "roland 1-11 | n/a 2025/08/146/06116 Problème d’étanchéité au niveau de la fenêt…" at bounding box center [156, 481] width 47 height 226
